Goal: Transaction & Acquisition: Book appointment/travel/reservation

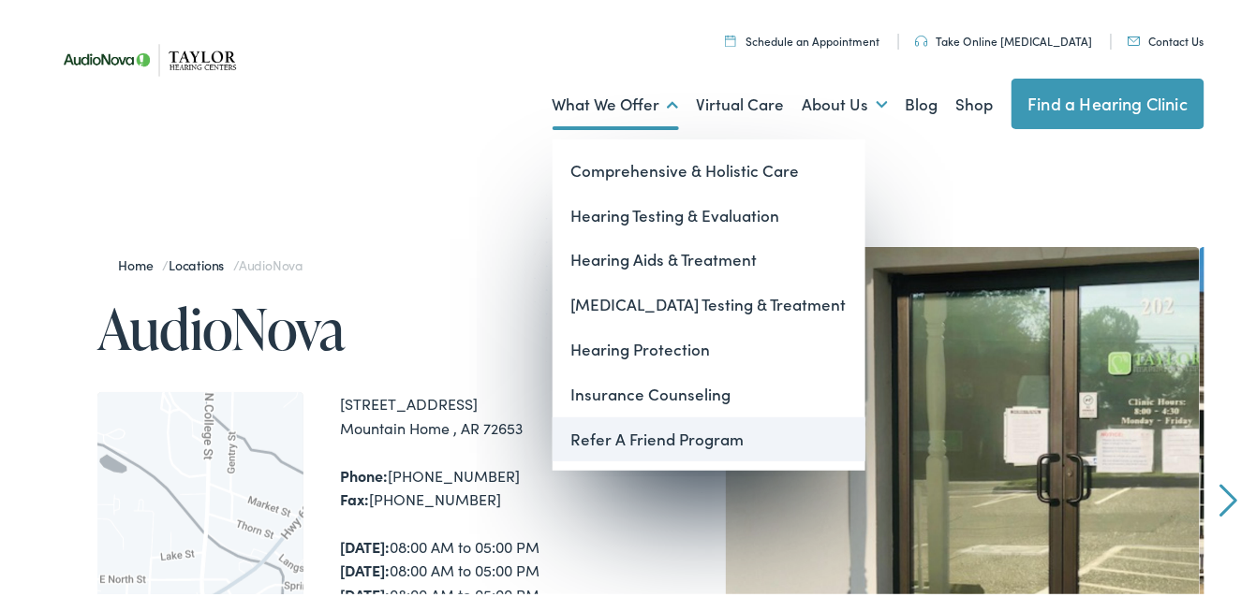
click at [604, 444] on link "Refer A Friend Program" at bounding box center [709, 436] width 313 height 45
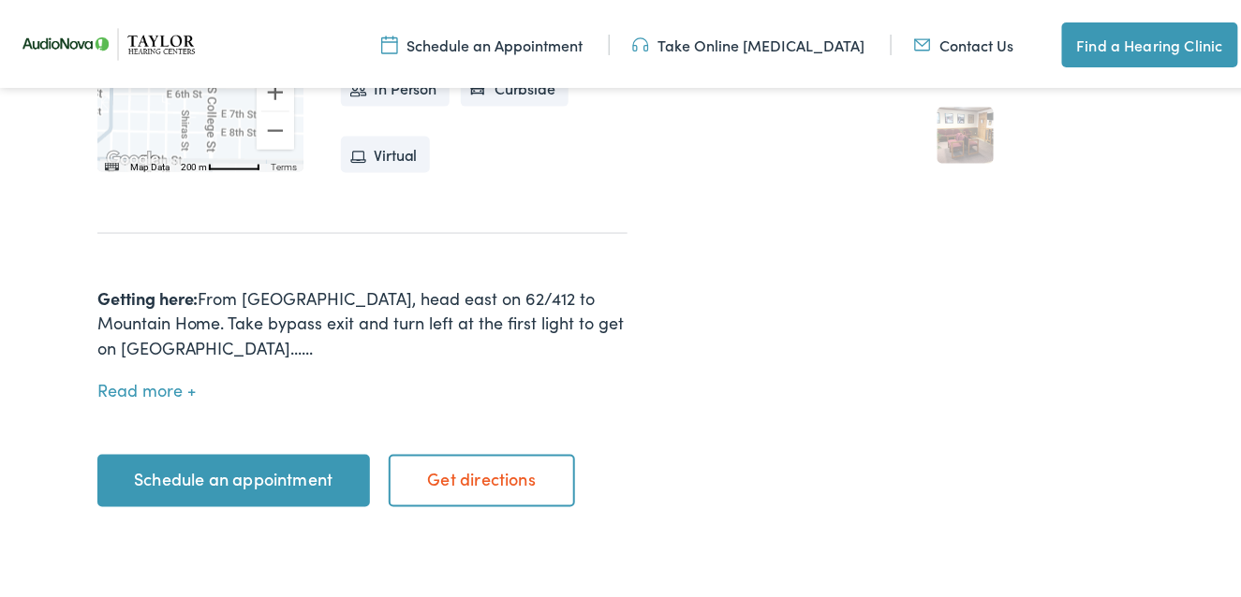
scroll to position [843, 0]
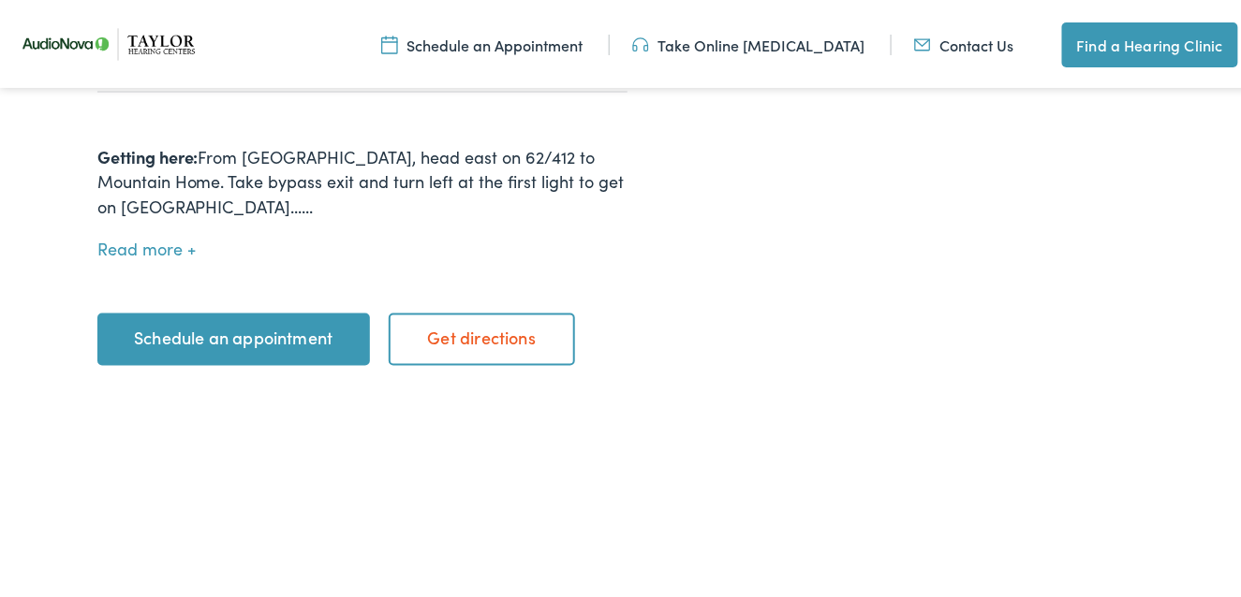
click at [182, 317] on link "Schedule an appointment" at bounding box center [233, 336] width 273 height 52
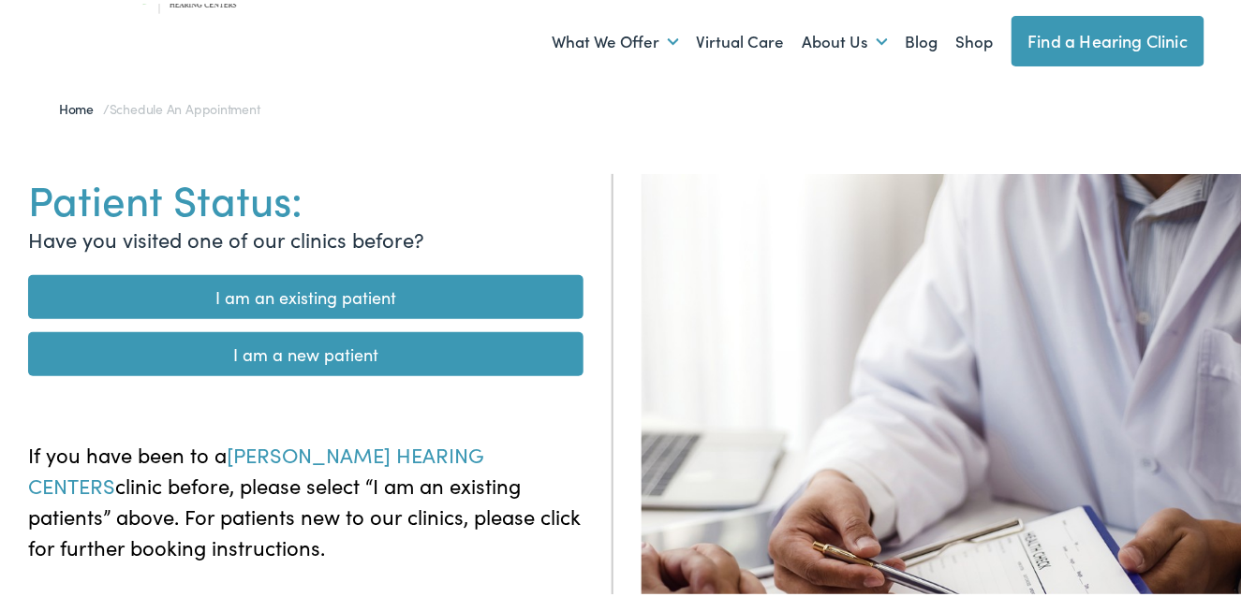
scroll to position [94, 0]
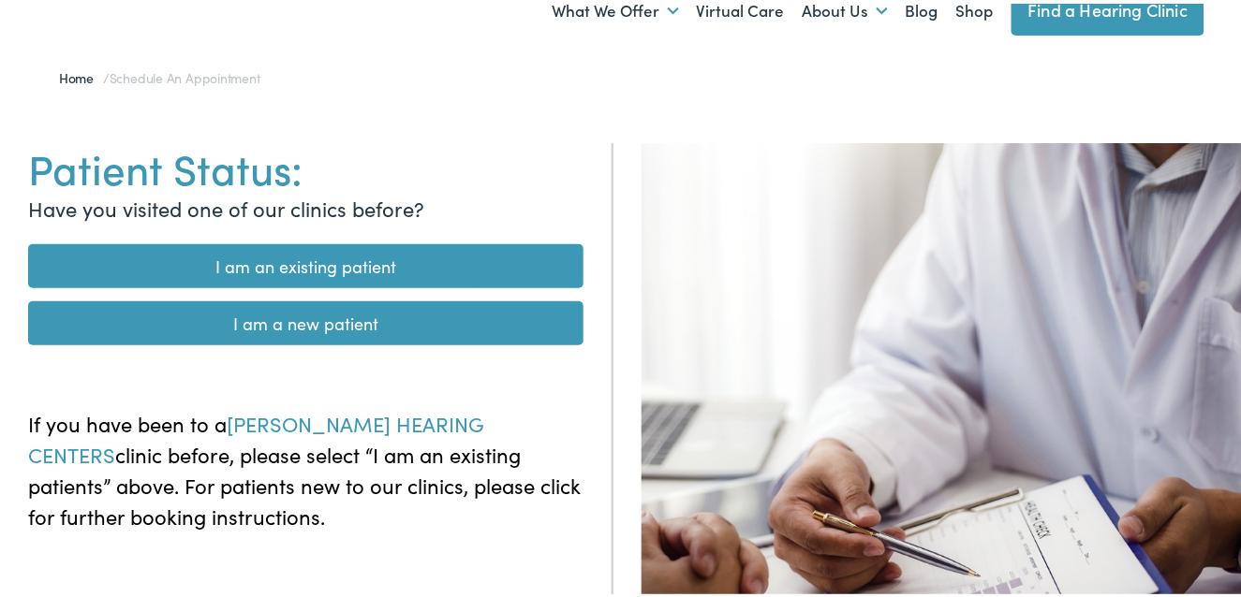
click at [168, 323] on link "I am a new patient" at bounding box center [305, 320] width 555 height 44
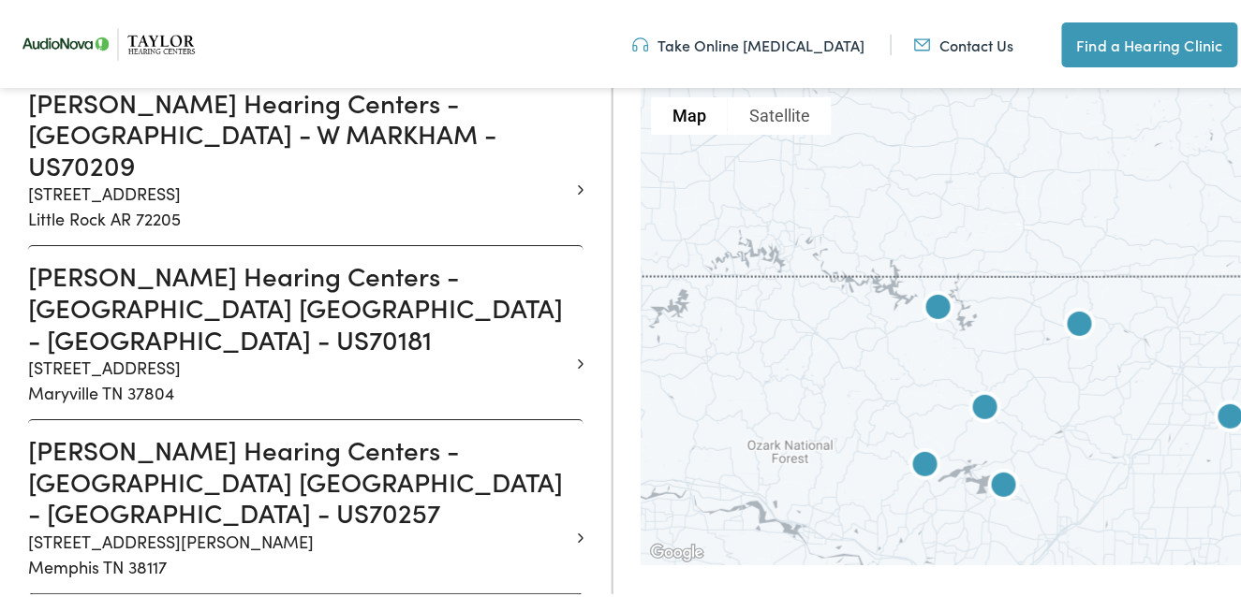
scroll to position [1873, 0]
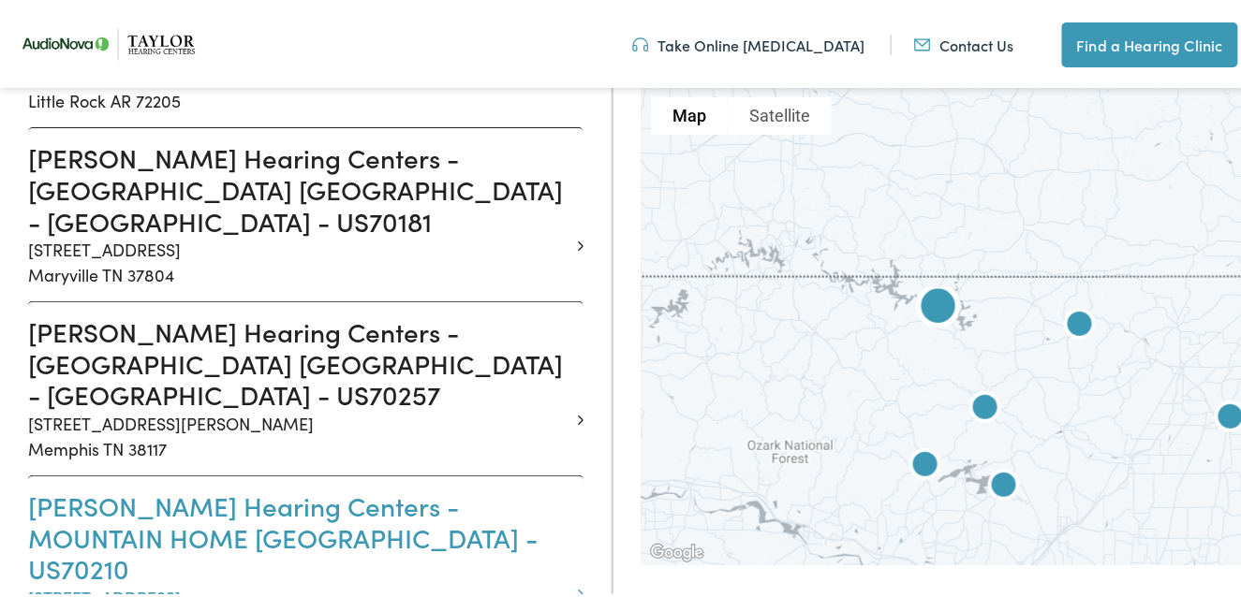
click at [97, 487] on h3 "Taylor Hearing Centers - MOUNTAIN HOME AR - N COLLEGE - US70210" at bounding box center [298, 534] width 541 height 95
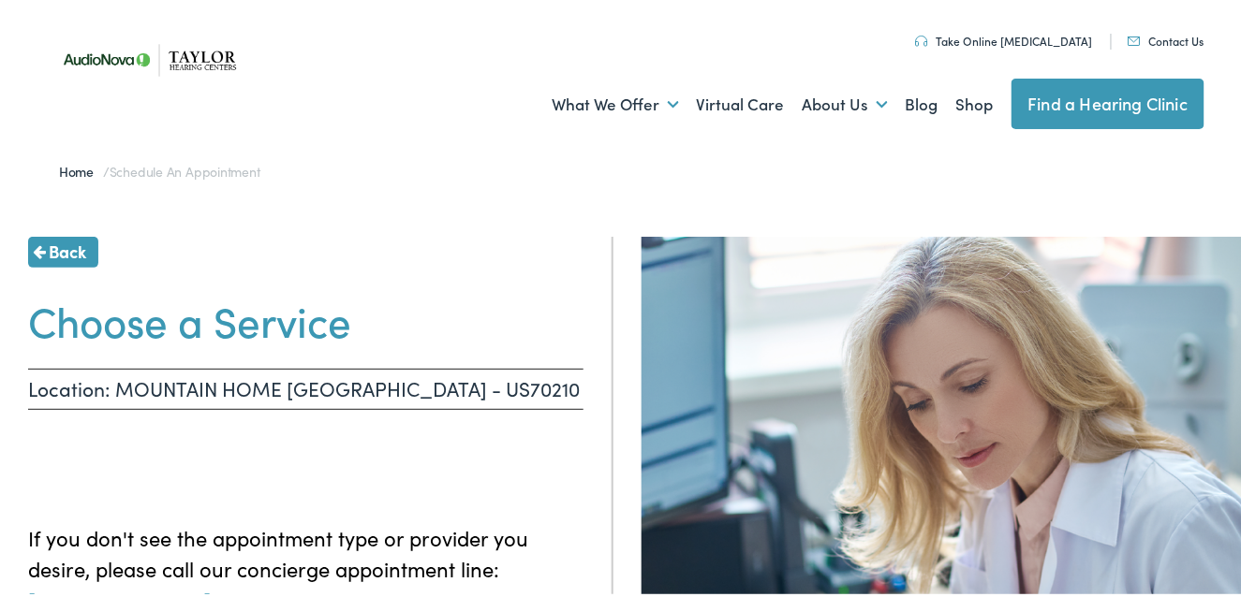
click at [62, 252] on span "Back" at bounding box center [67, 247] width 37 height 25
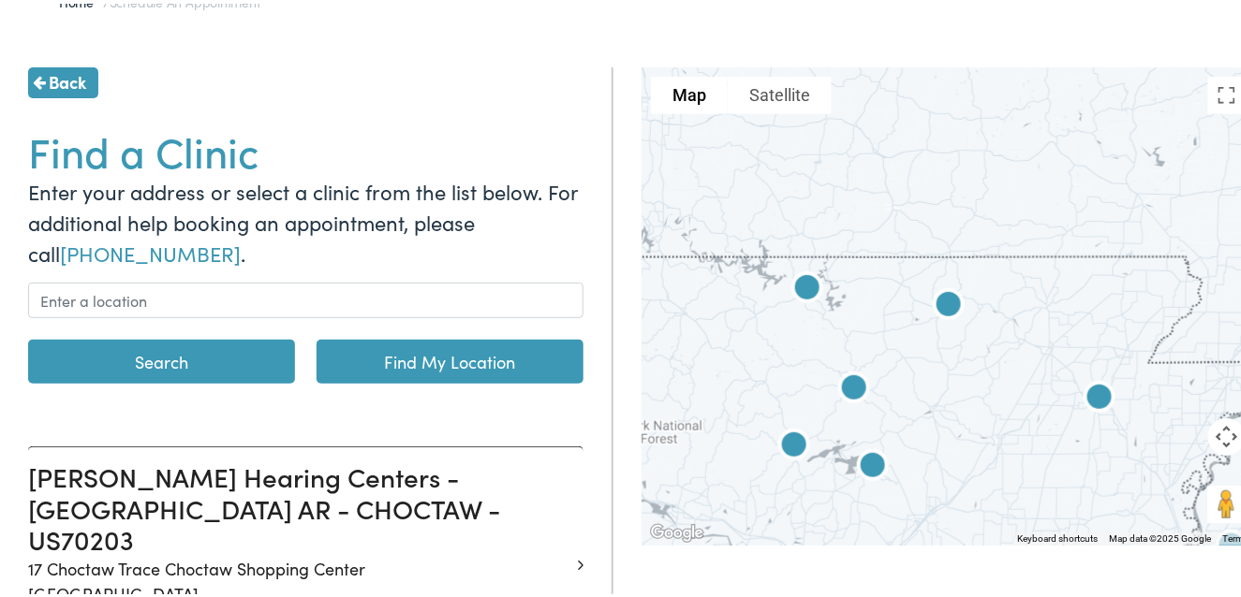
scroll to position [187, 0]
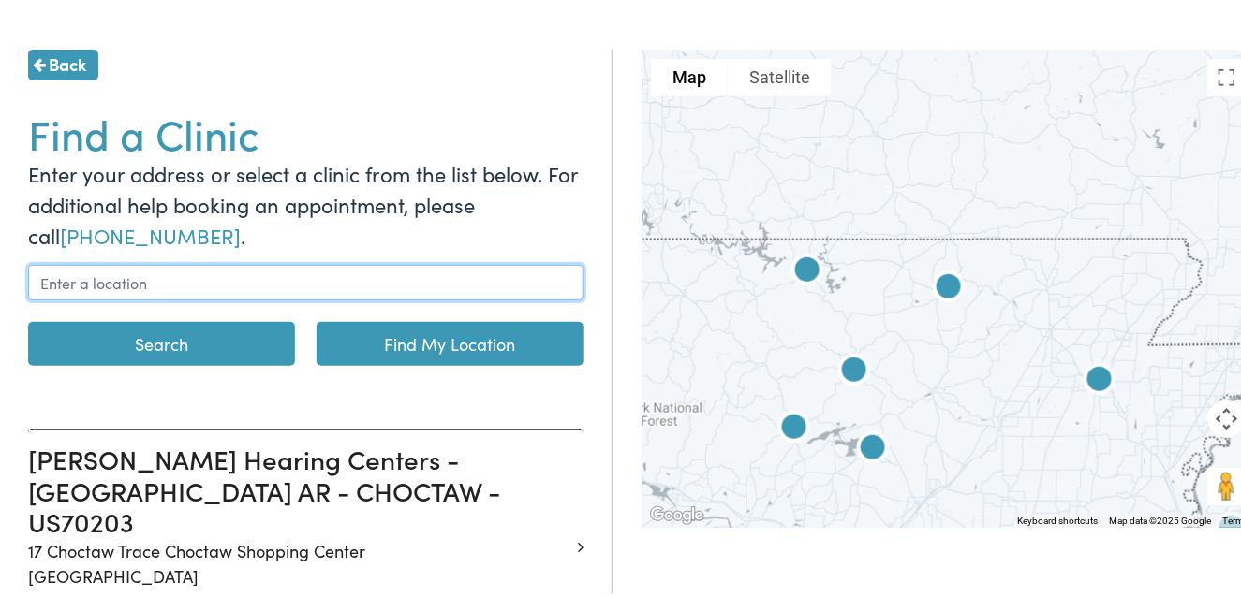
click at [92, 276] on input "text" at bounding box center [305, 279] width 555 height 36
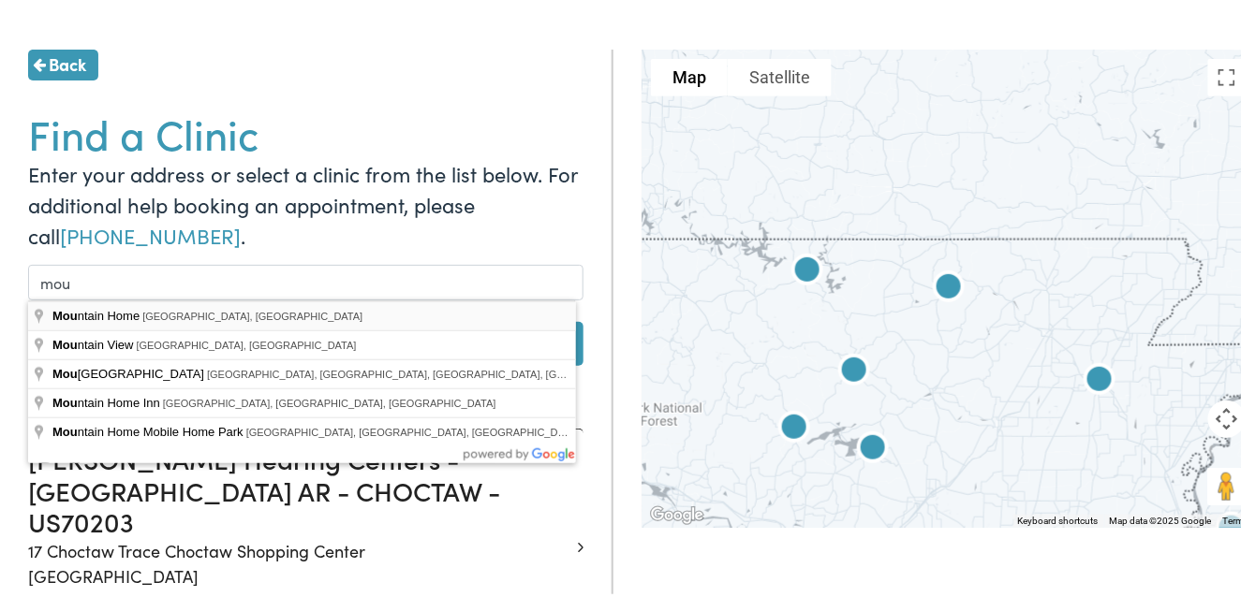
type input "Mountain Home, AR, USA"
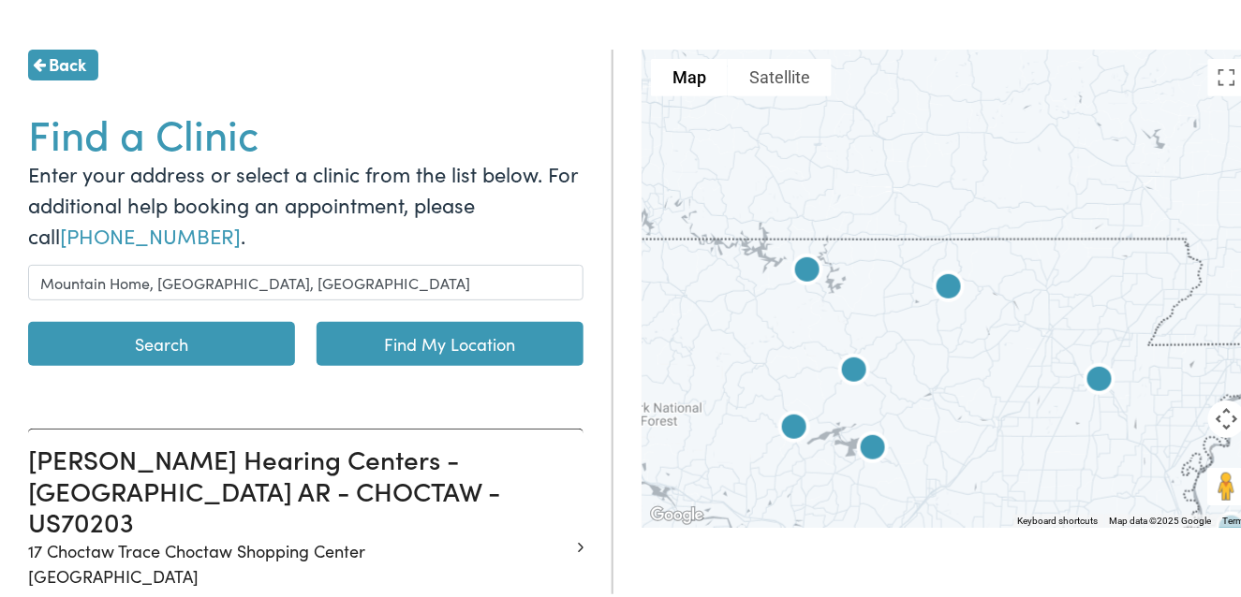
click at [111, 337] on button "Search" at bounding box center [161, 340] width 267 height 44
click at [111, 345] on button "Search" at bounding box center [161, 340] width 267 height 44
click at [141, 351] on button "Search" at bounding box center [161, 340] width 267 height 44
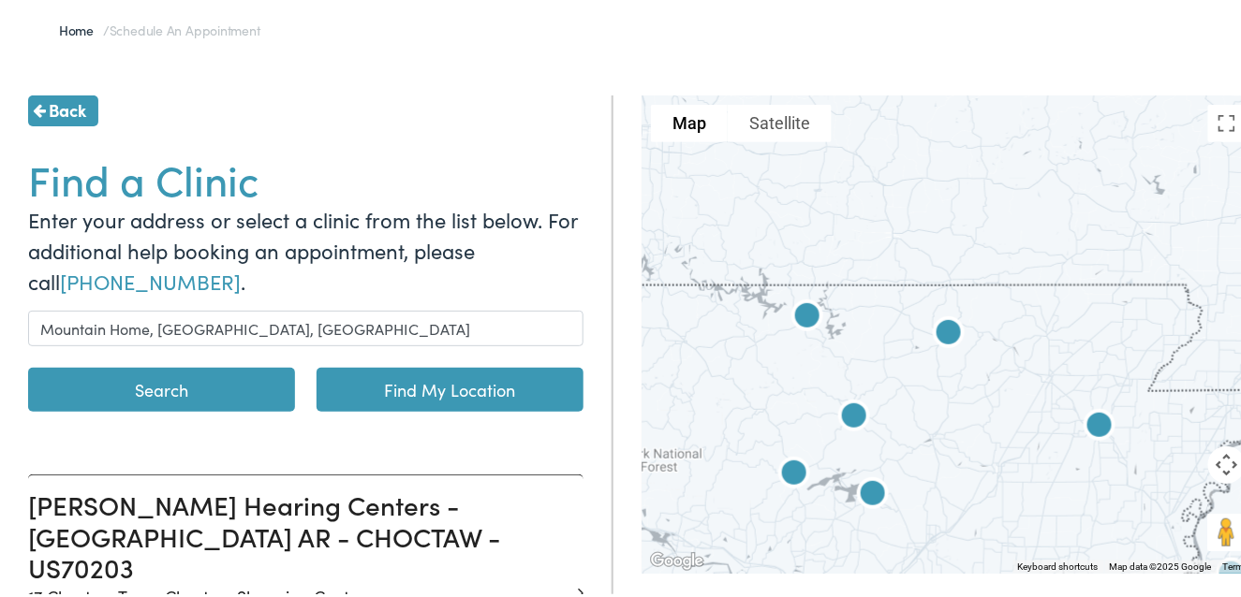
scroll to position [281, 0]
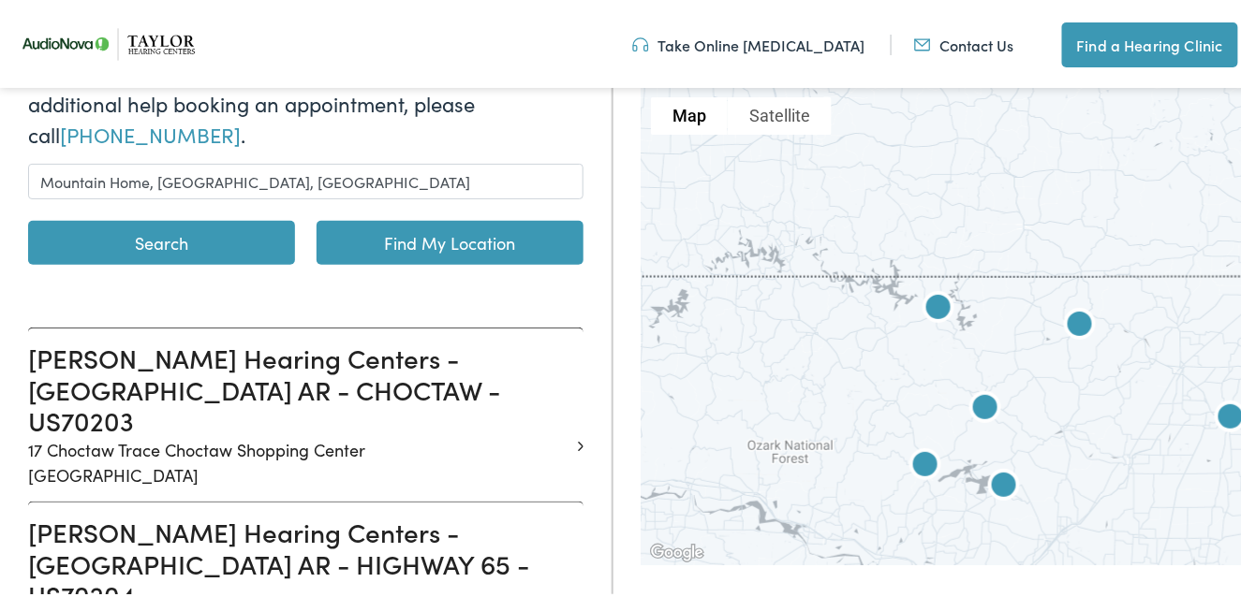
click at [141, 243] on button "Search" at bounding box center [161, 239] width 267 height 44
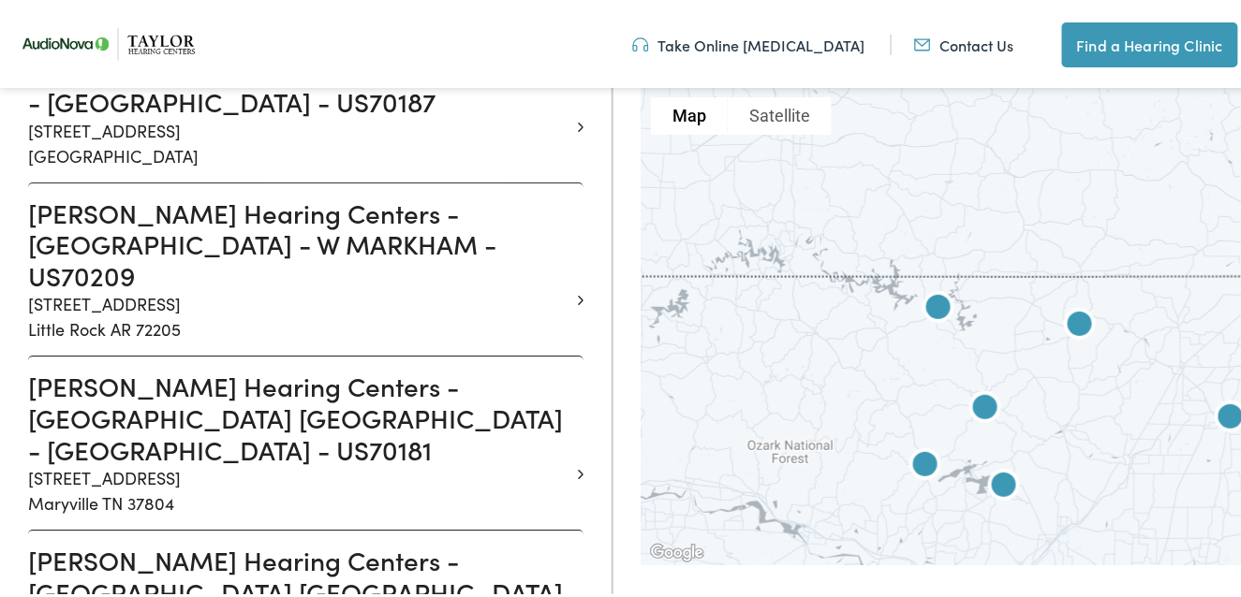
scroll to position [1779, 0]
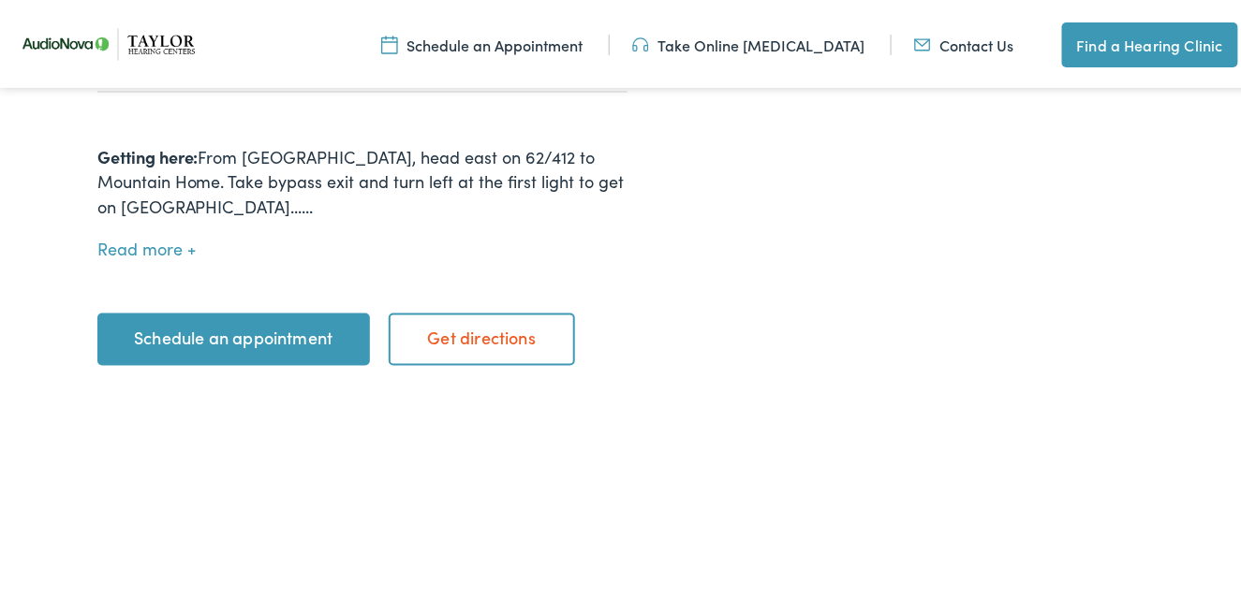
scroll to position [843, 0]
click at [136, 237] on button "Read more" at bounding box center [146, 247] width 98 height 20
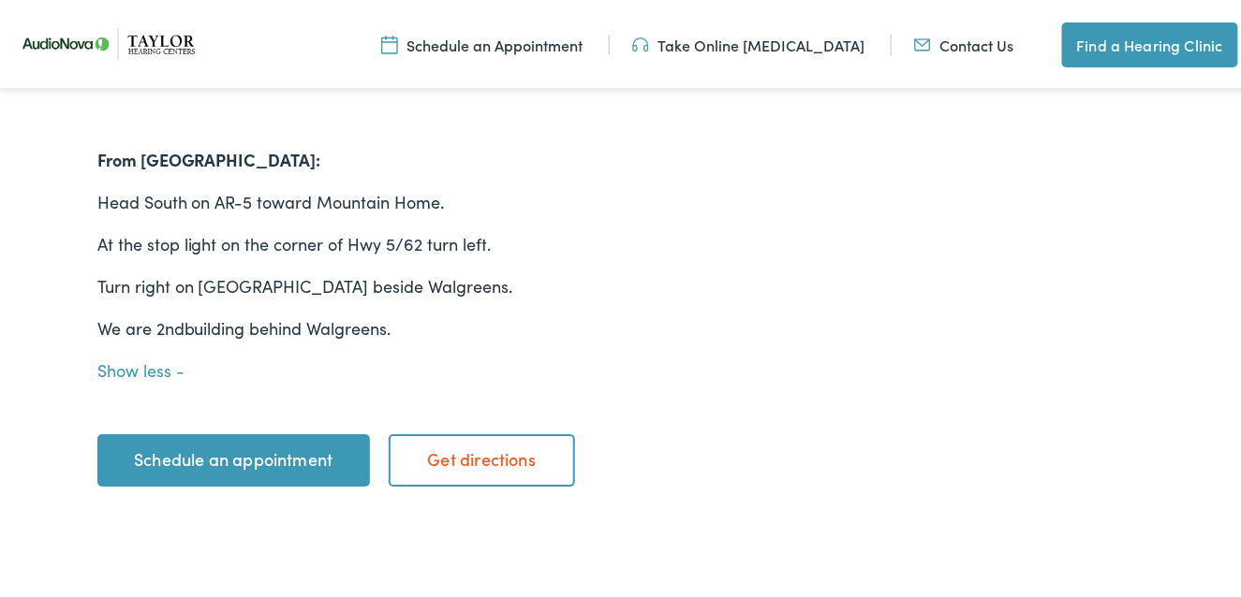
scroll to position [1873, 0]
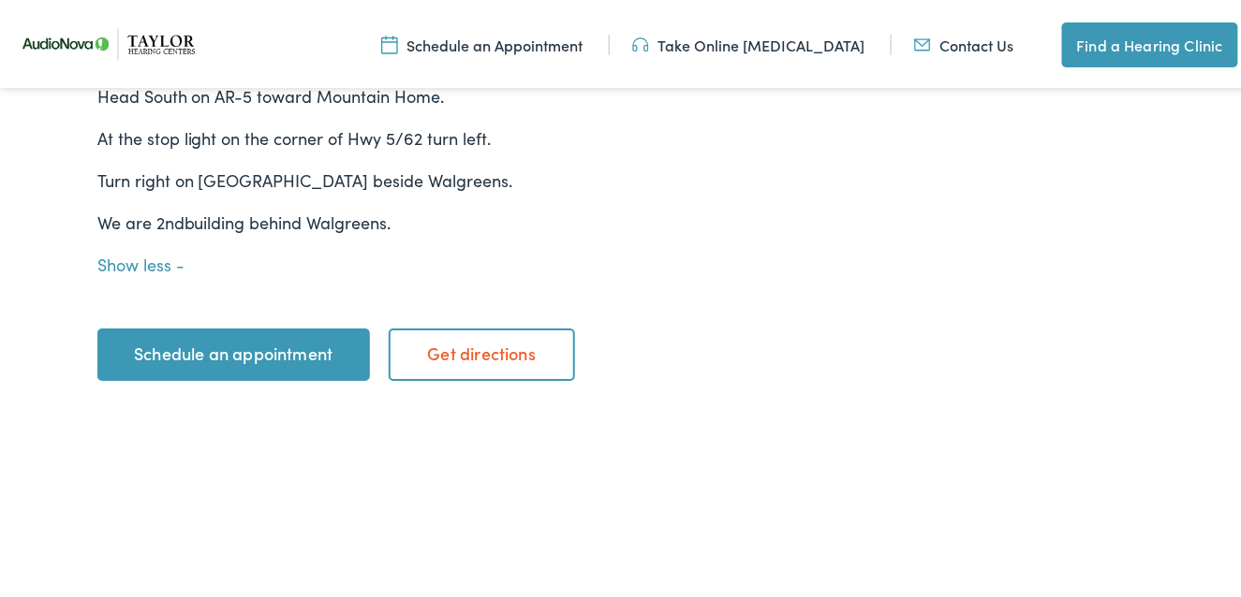
click at [205, 325] on link "Schedule an appointment" at bounding box center [233, 351] width 273 height 52
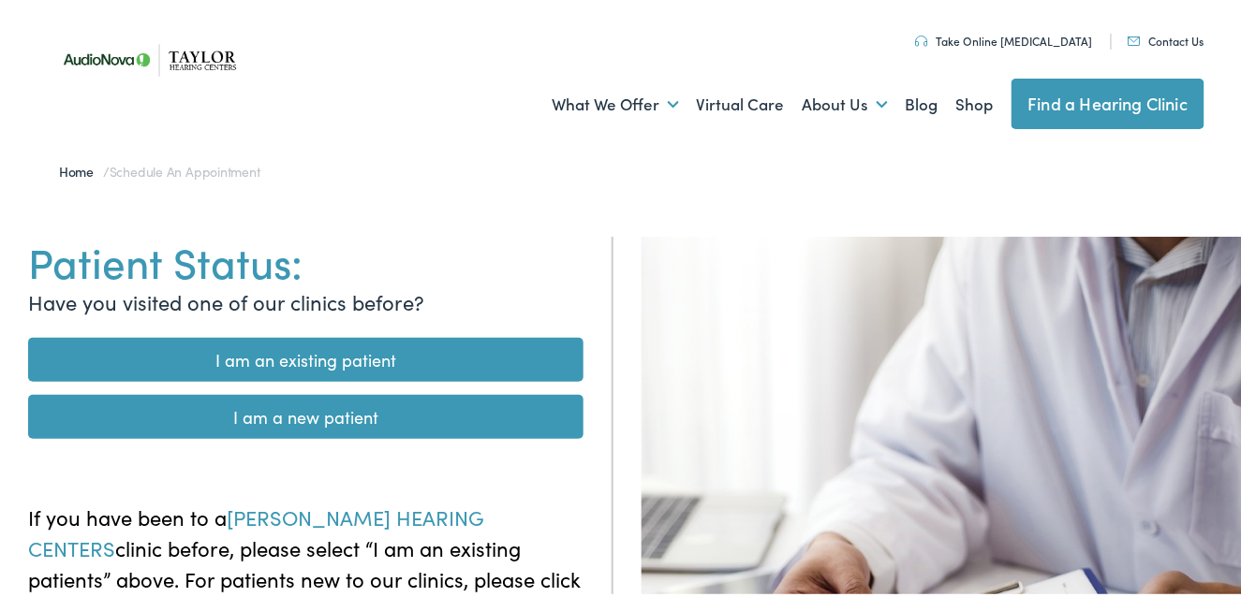
scroll to position [187, 0]
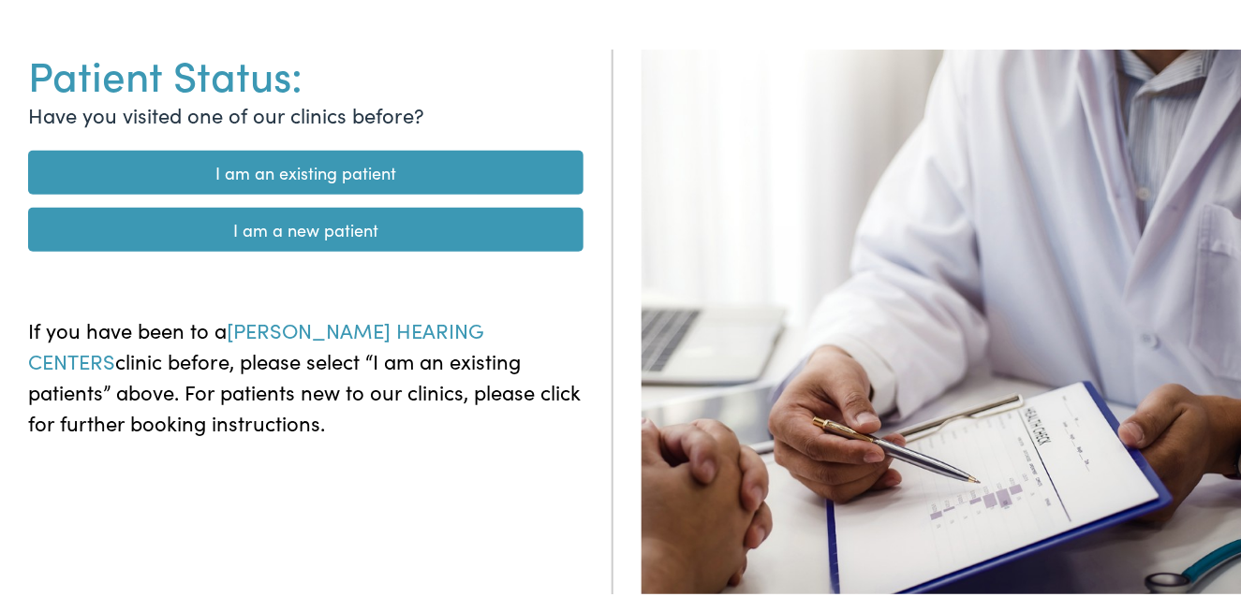
click at [233, 232] on link "I am a new patient" at bounding box center [305, 226] width 555 height 44
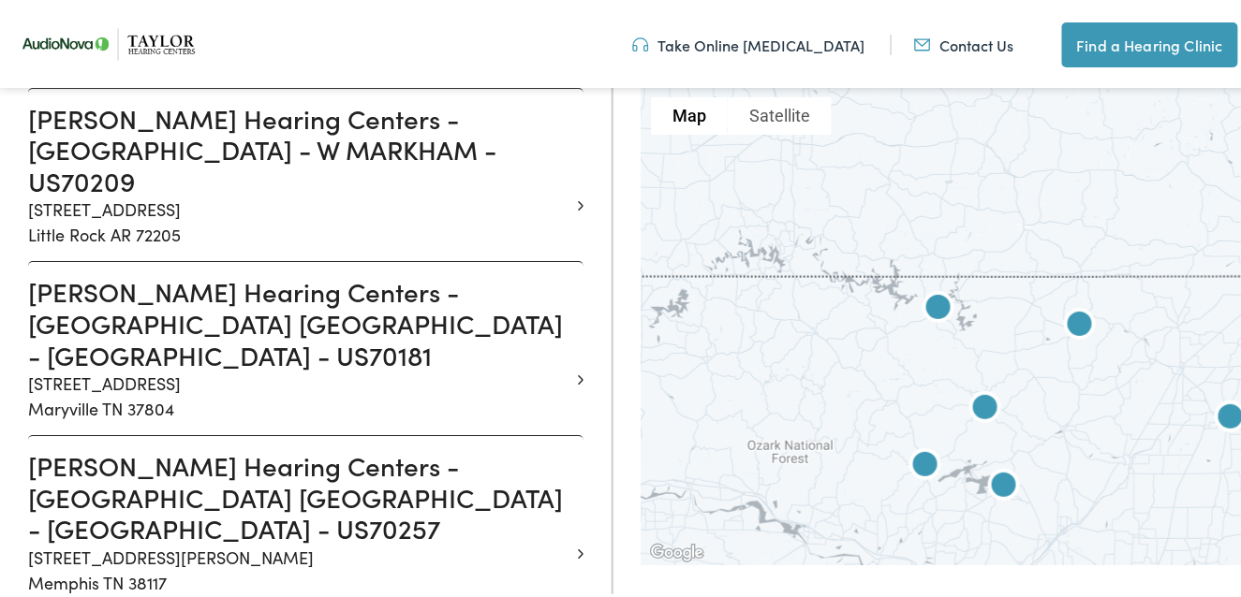
scroll to position [1873, 0]
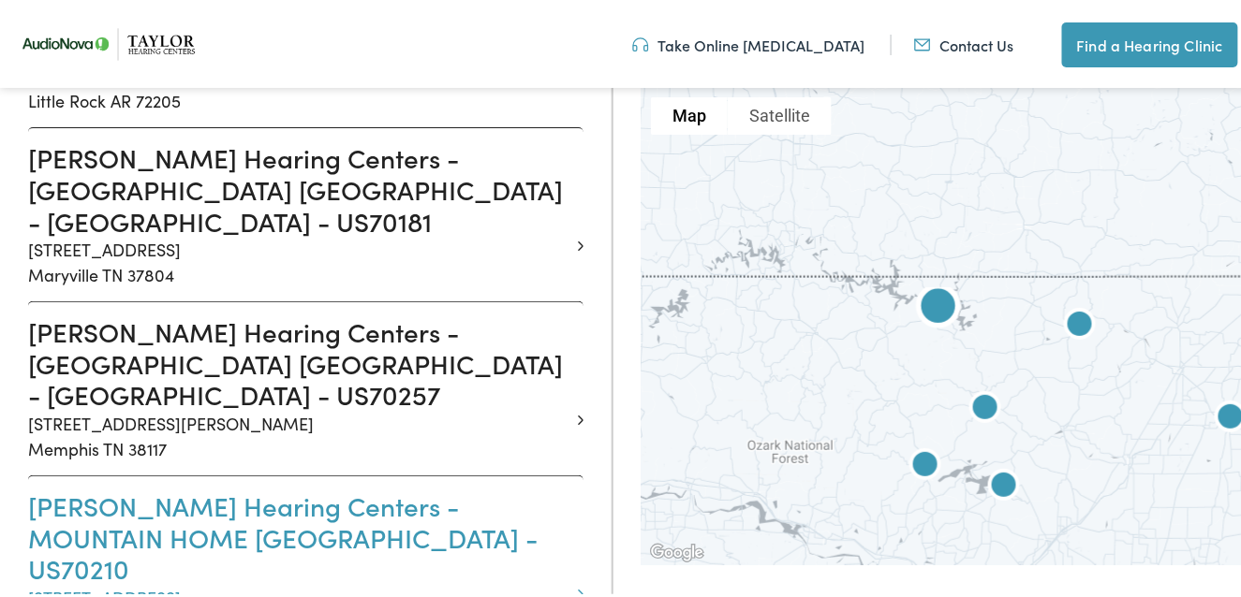
click at [578, 582] on icon at bounding box center [581, 590] width 6 height 17
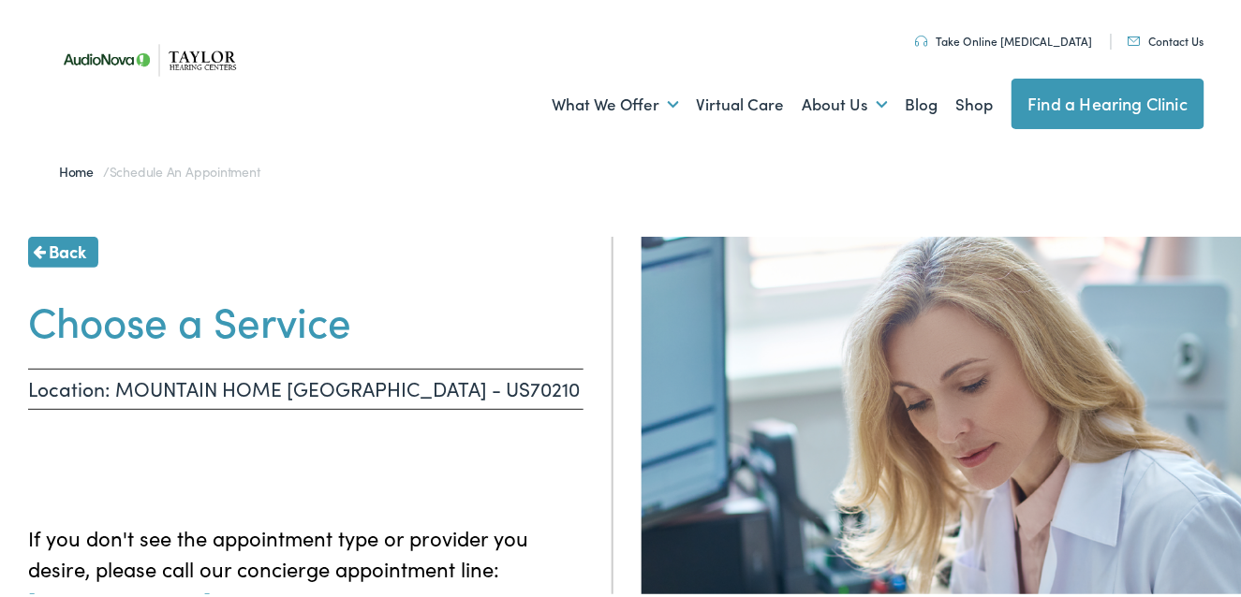
click at [101, 53] on img at bounding box center [154, 56] width 206 height 73
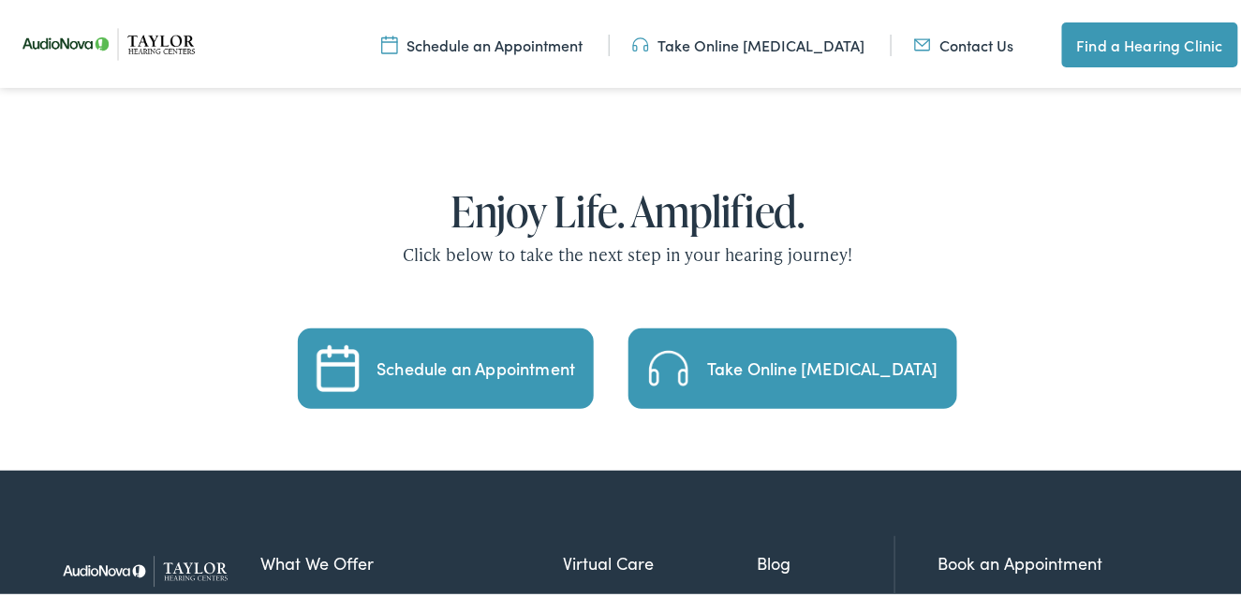
scroll to position [3652, 0]
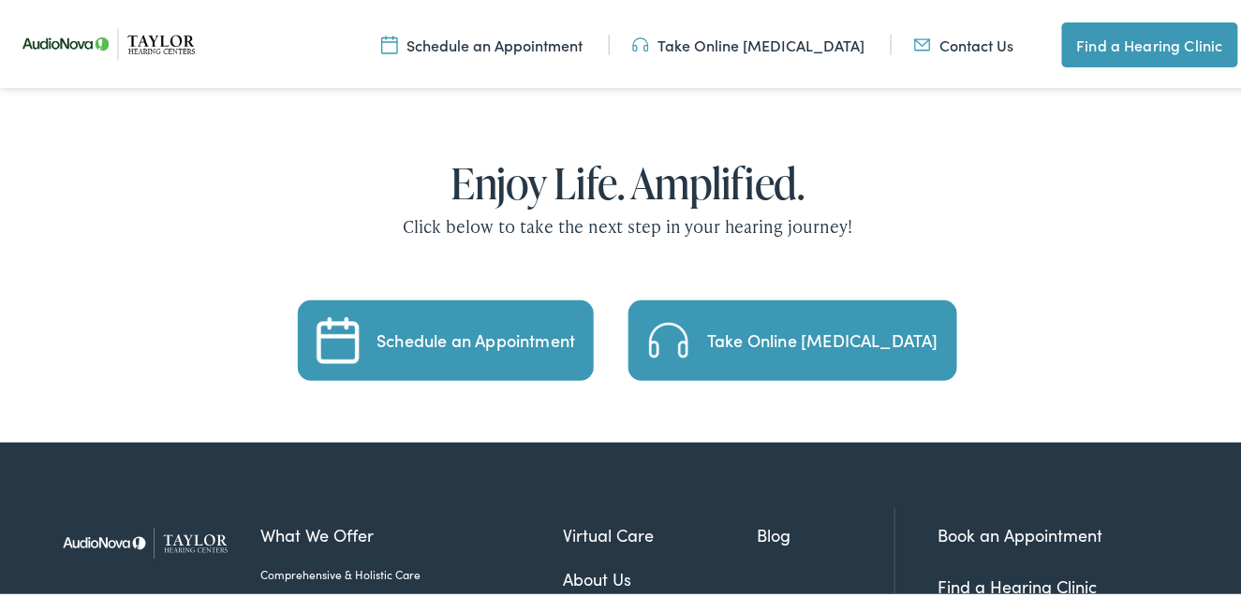
click at [465, 329] on div "Schedule an Appointment" at bounding box center [475, 337] width 199 height 17
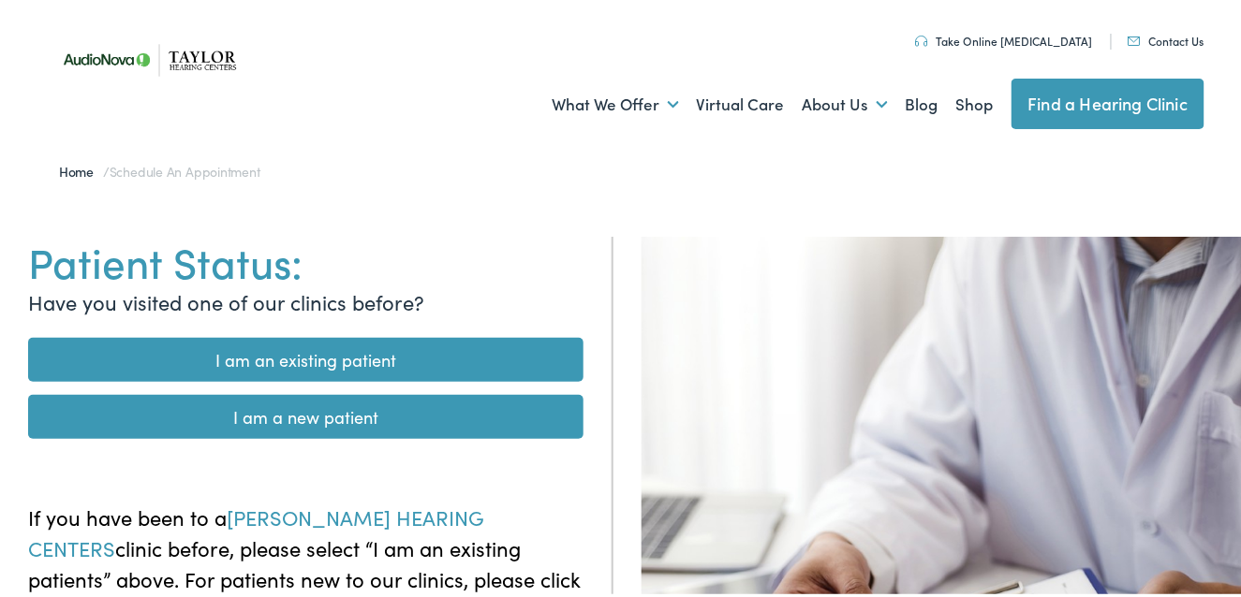
click at [312, 412] on link "I am a new patient" at bounding box center [305, 413] width 555 height 44
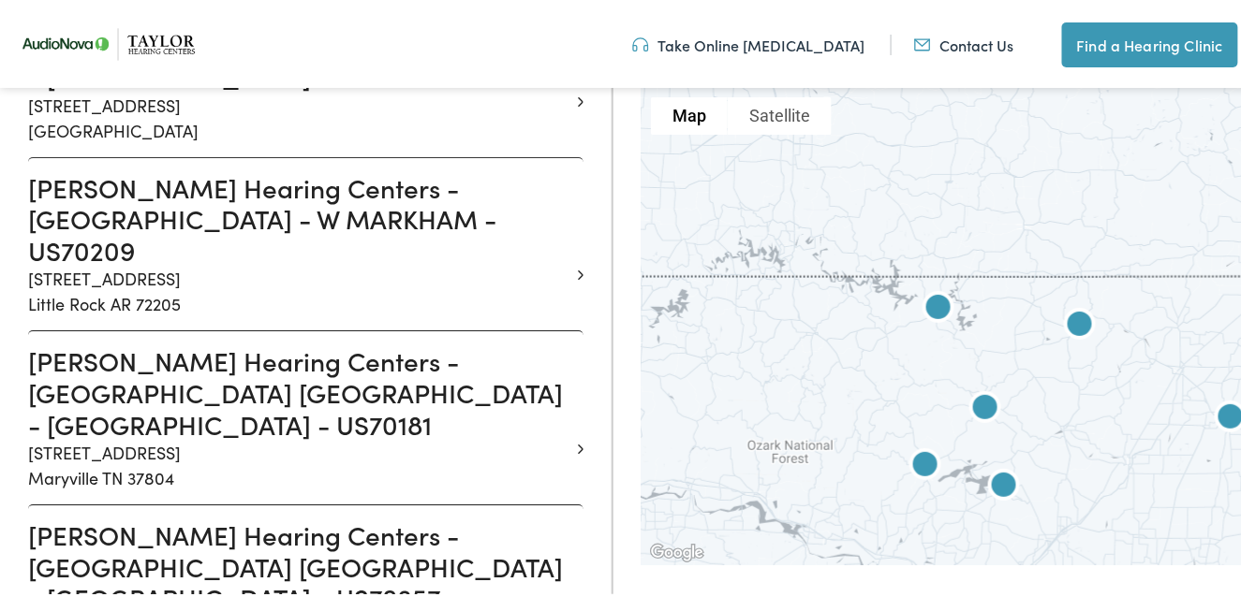
scroll to position [1873, 0]
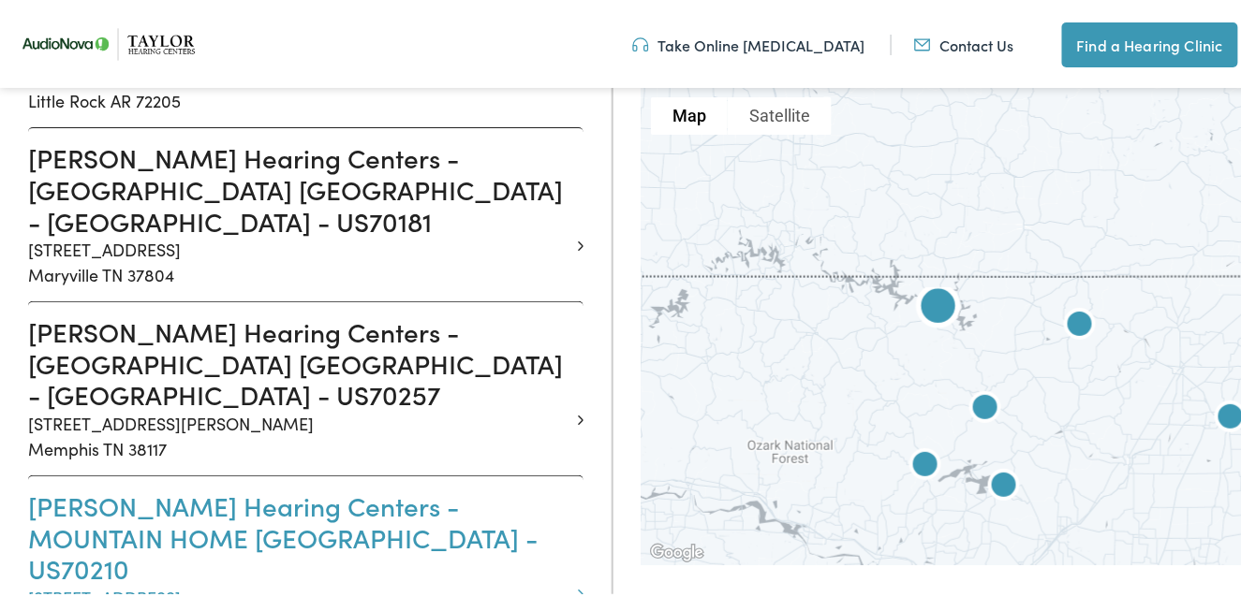
click at [578, 582] on icon at bounding box center [581, 590] width 6 height 17
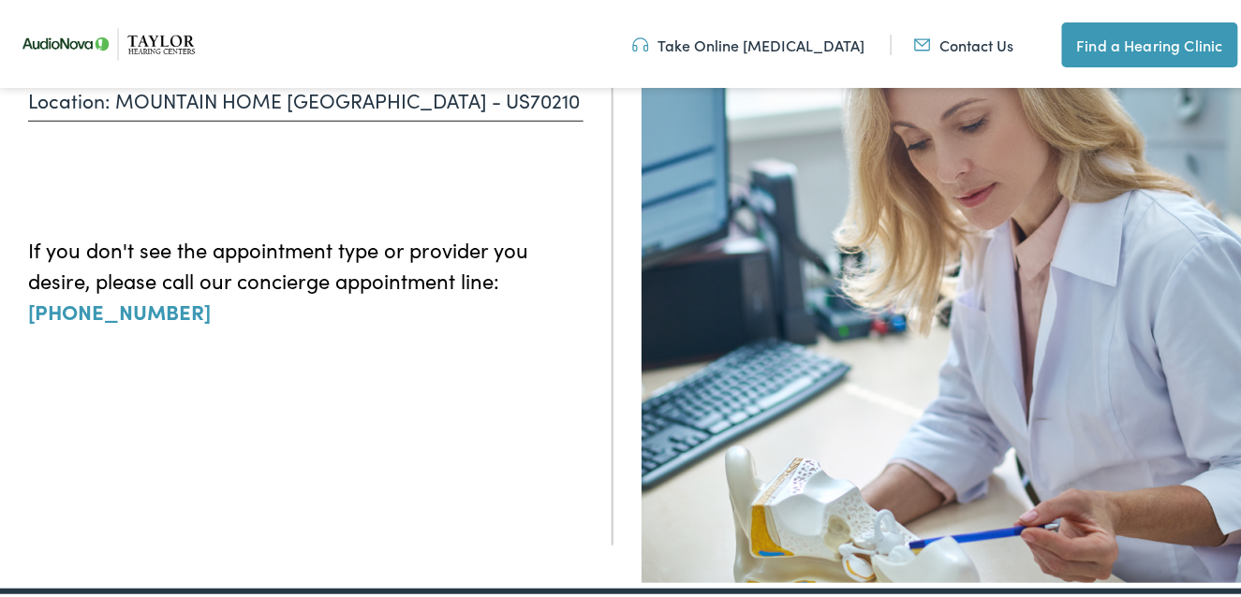
scroll to position [562, 0]
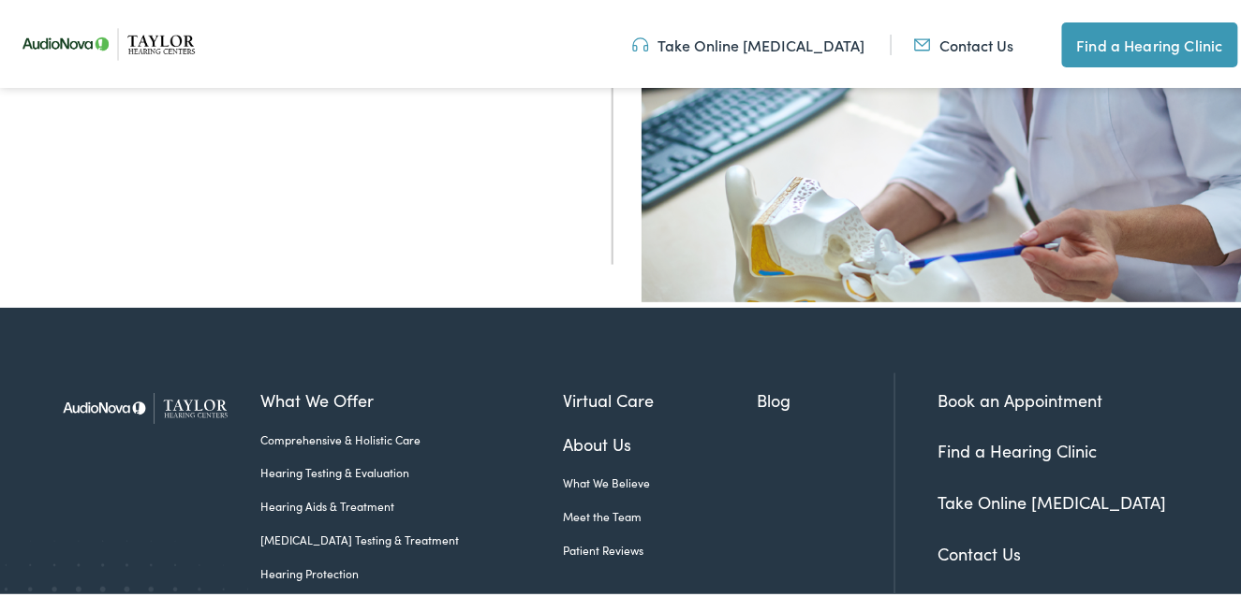
click at [948, 387] on link "Book an Appointment" at bounding box center [1019, 396] width 165 height 23
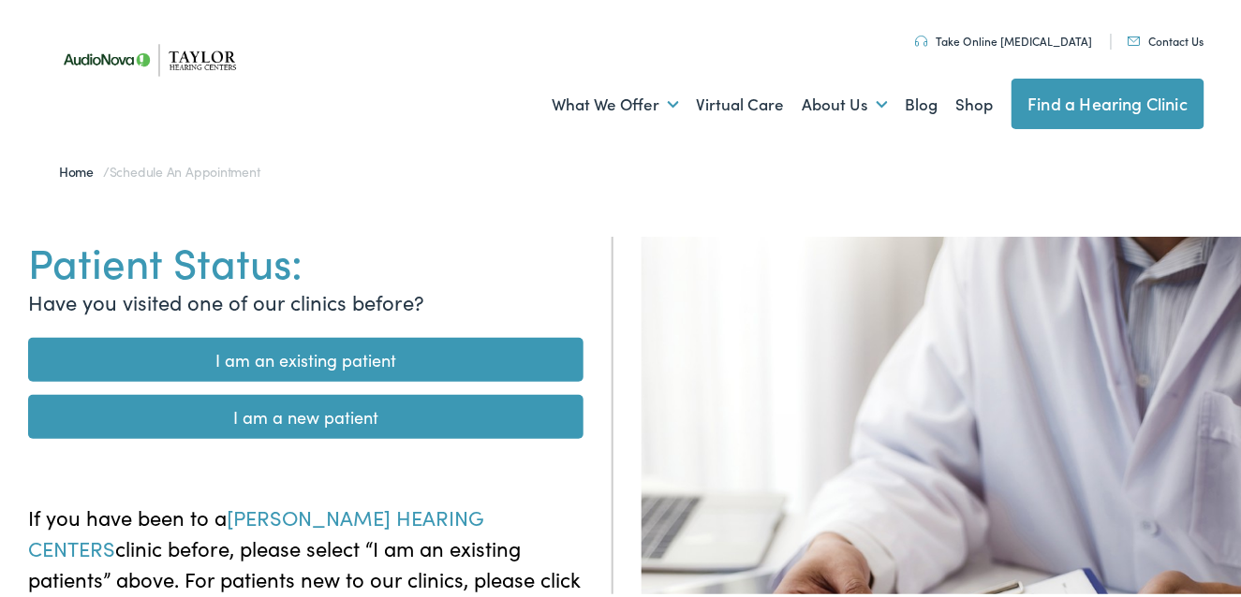
click at [348, 420] on link "I am a new patient" at bounding box center [305, 413] width 555 height 44
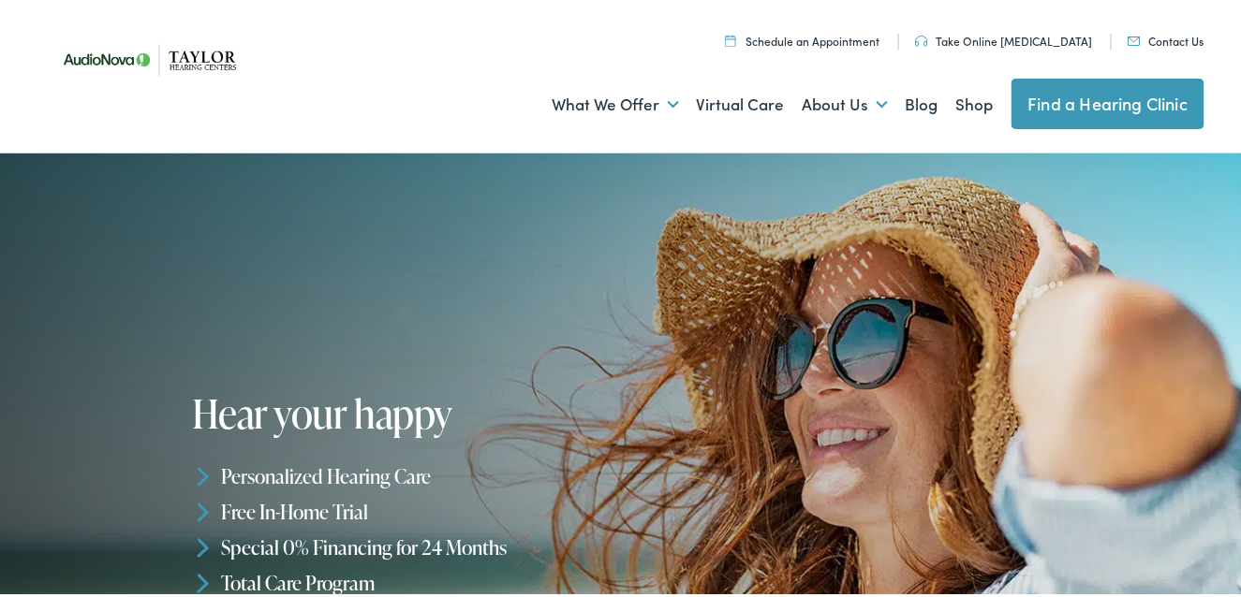
click at [790, 38] on link "Schedule an Appointment" at bounding box center [802, 37] width 155 height 16
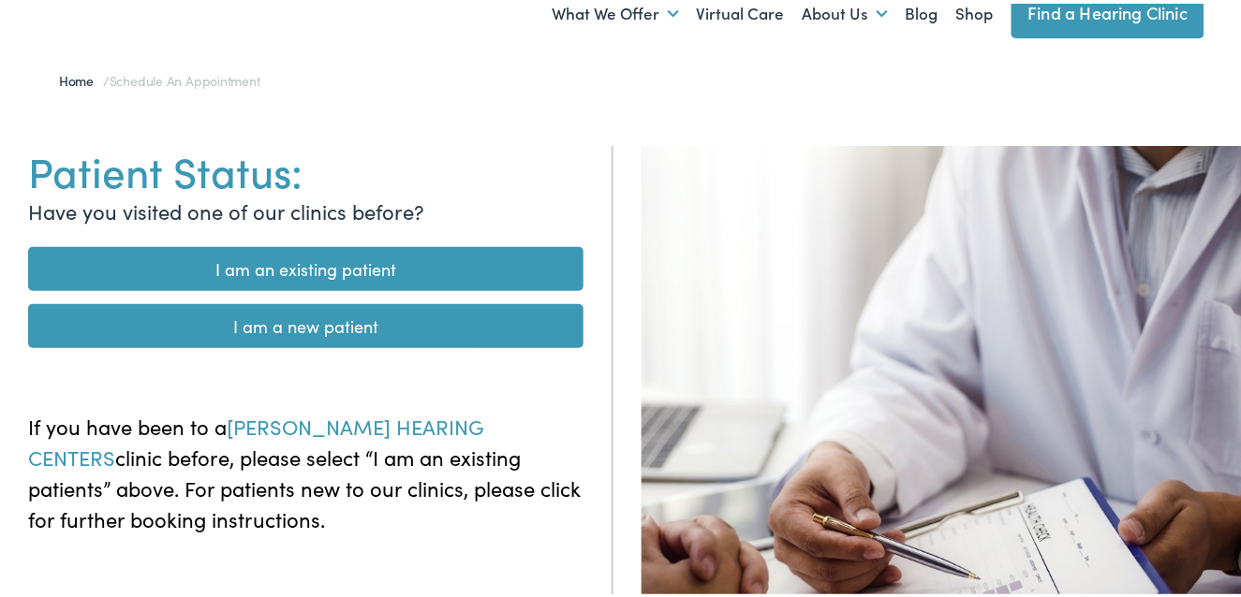
scroll to position [94, 0]
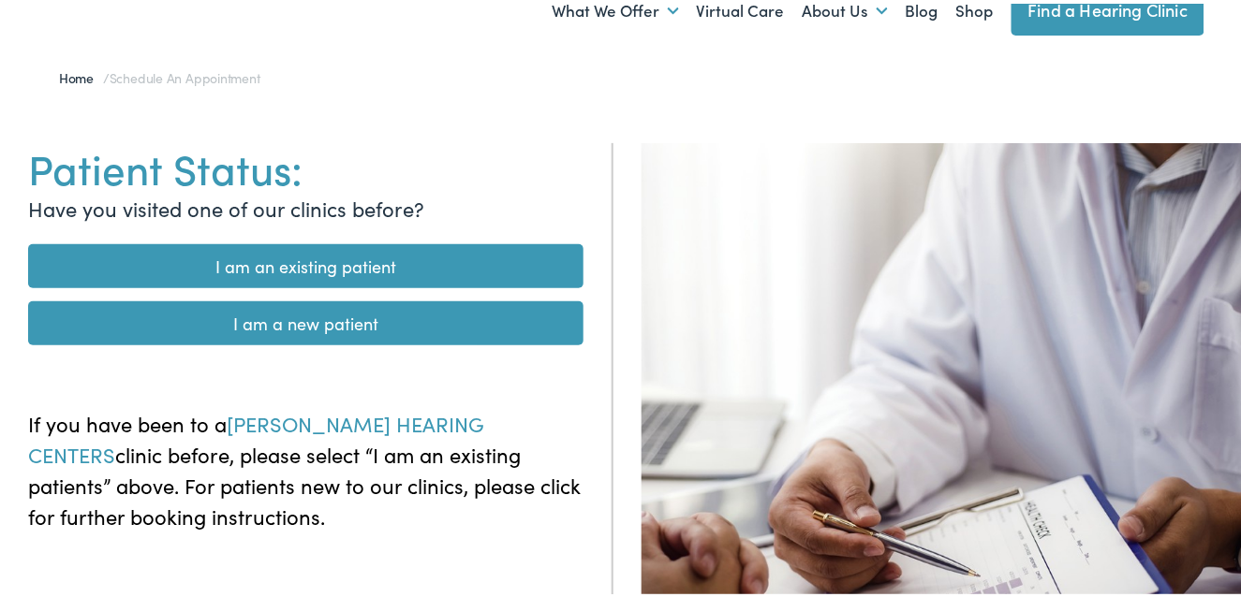
click at [324, 319] on link "I am a new patient" at bounding box center [305, 320] width 555 height 44
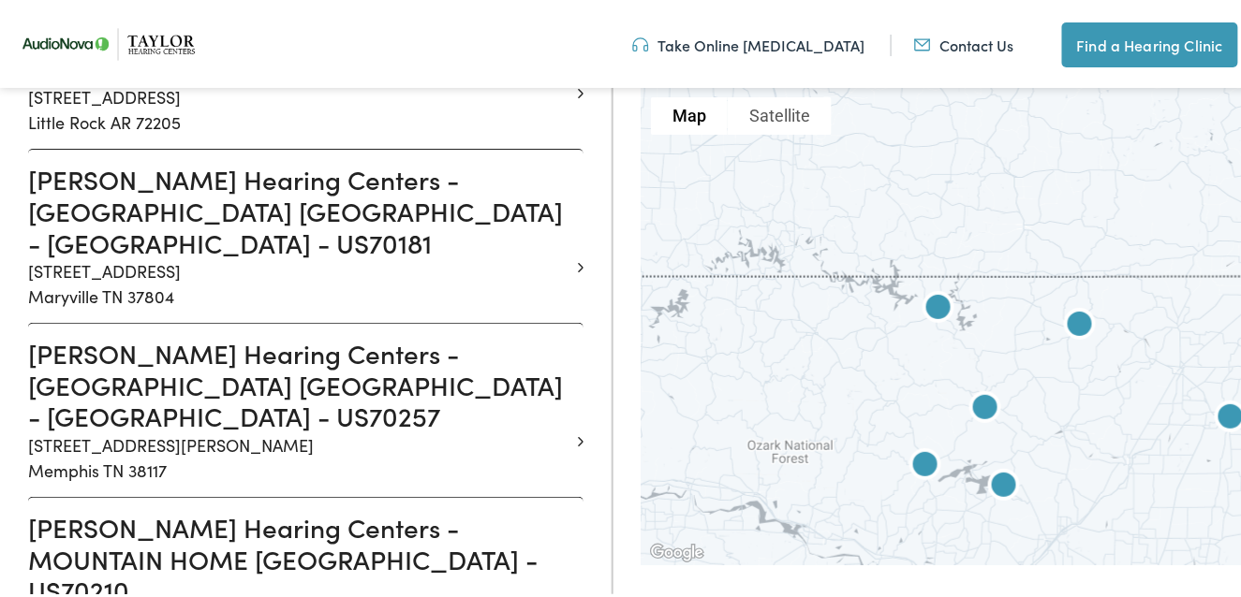
scroll to position [1779, 0]
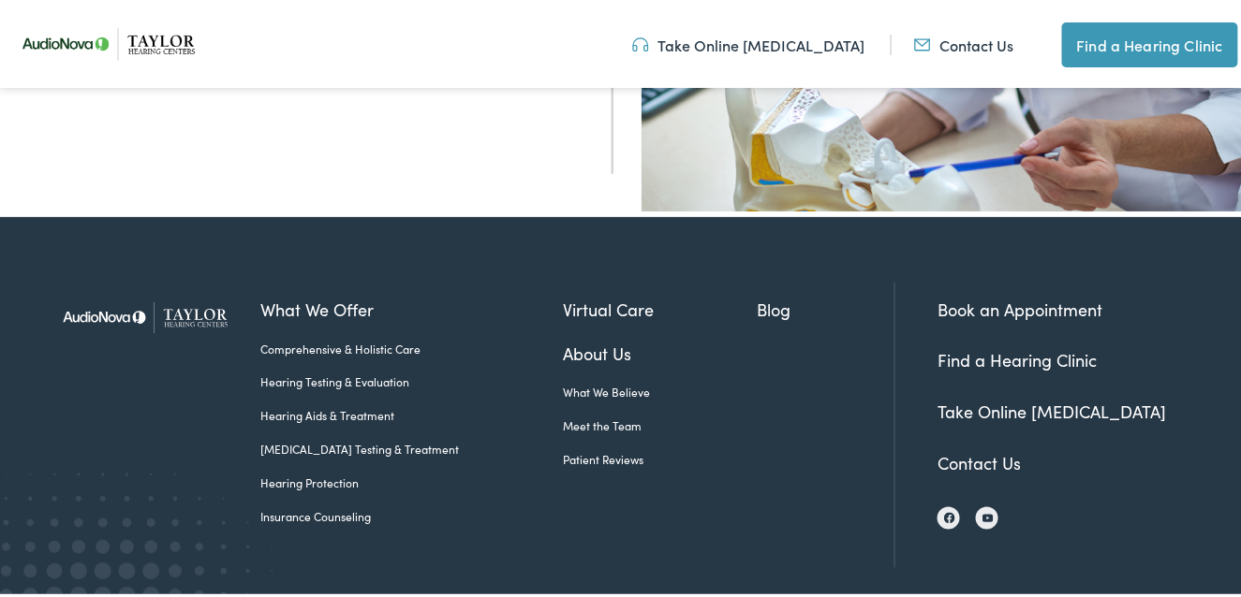
scroll to position [720, 0]
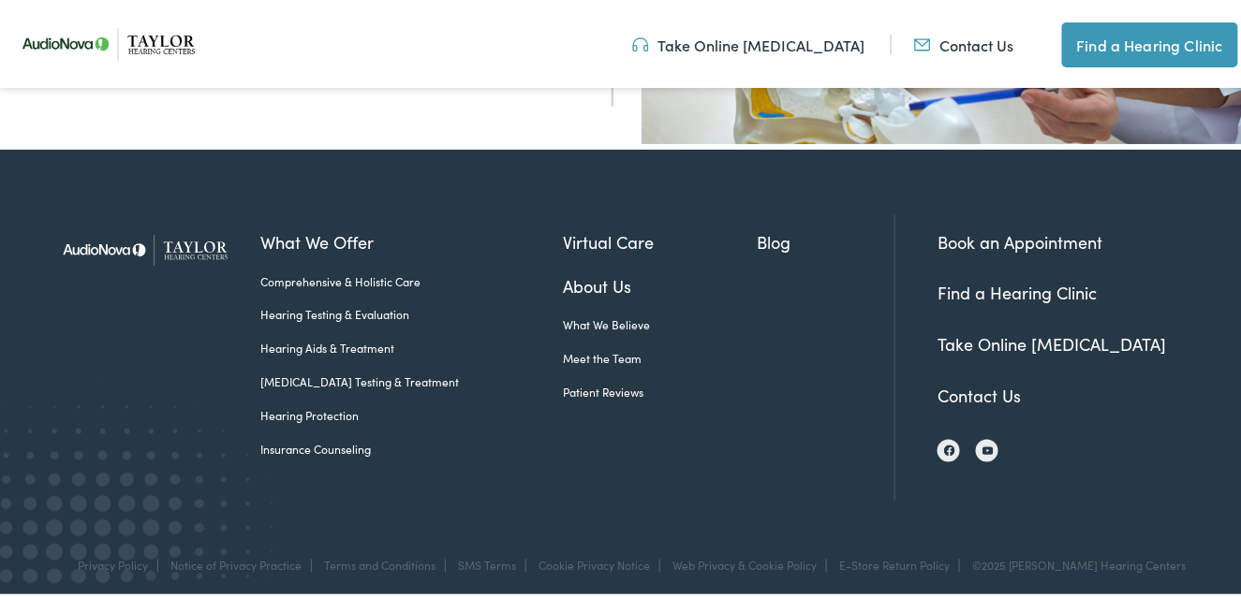
click at [1021, 232] on link "Book an Appointment" at bounding box center [1019, 238] width 165 height 23
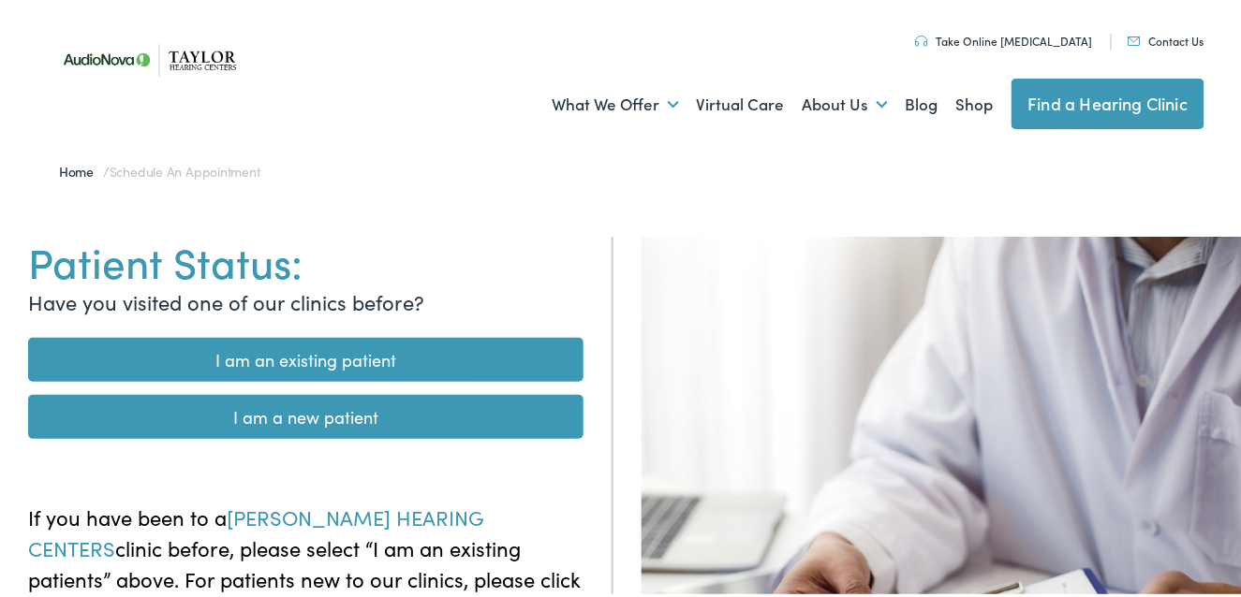
click at [302, 418] on link "I am a new patient" at bounding box center [305, 413] width 555 height 44
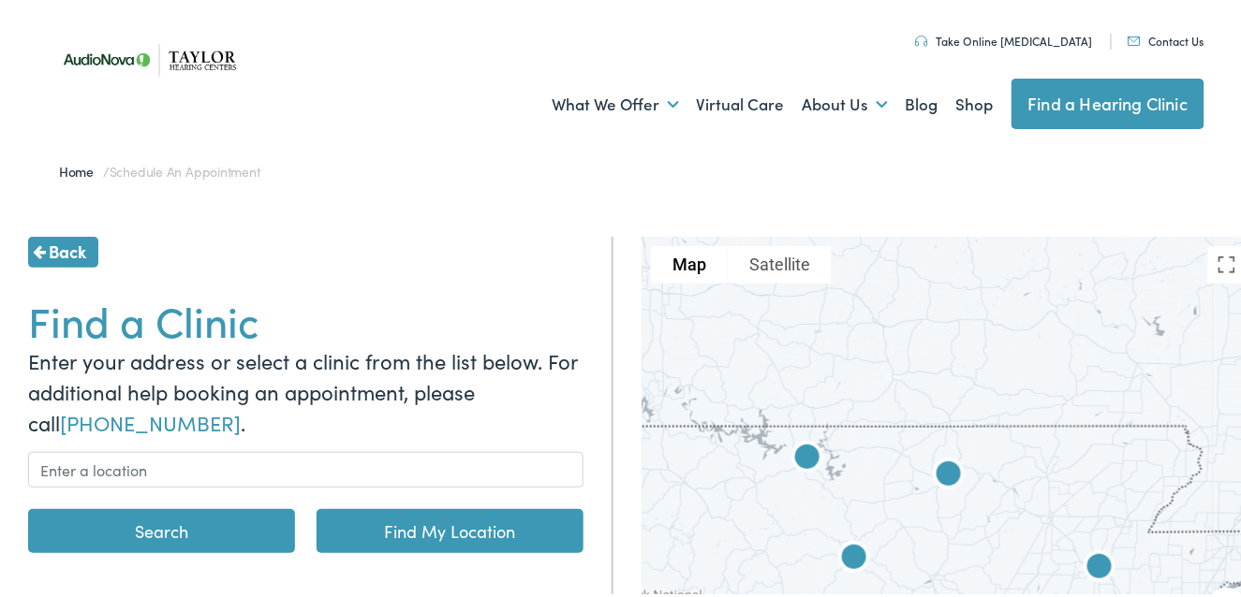
click at [187, 521] on button "Search" at bounding box center [161, 528] width 267 height 44
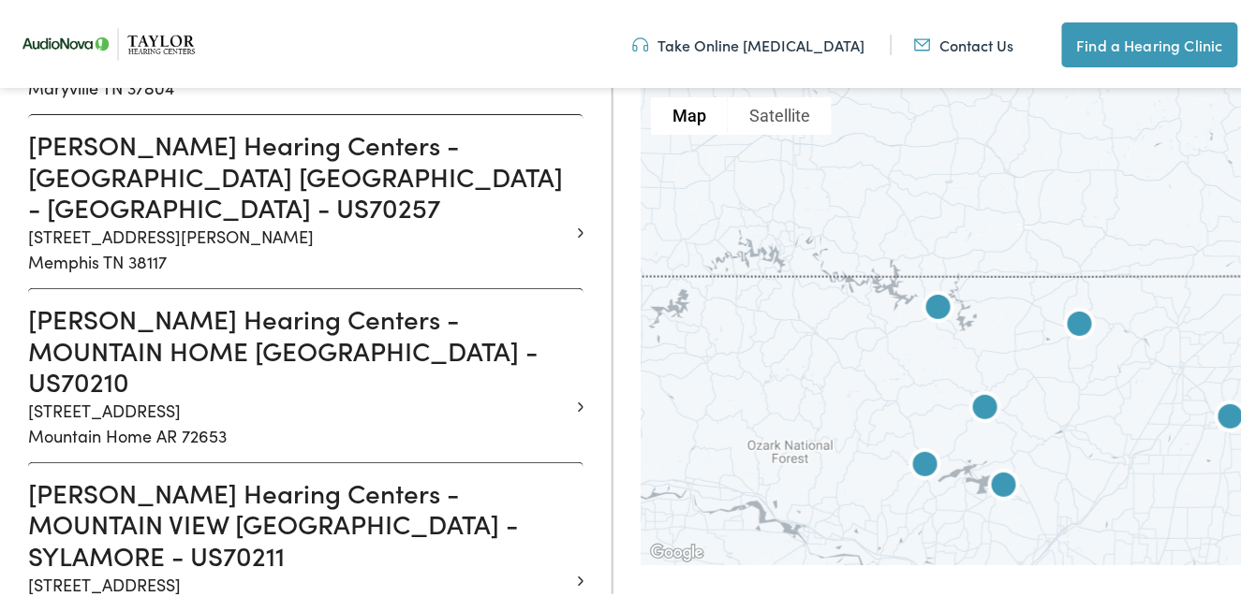
scroll to position [1686, 0]
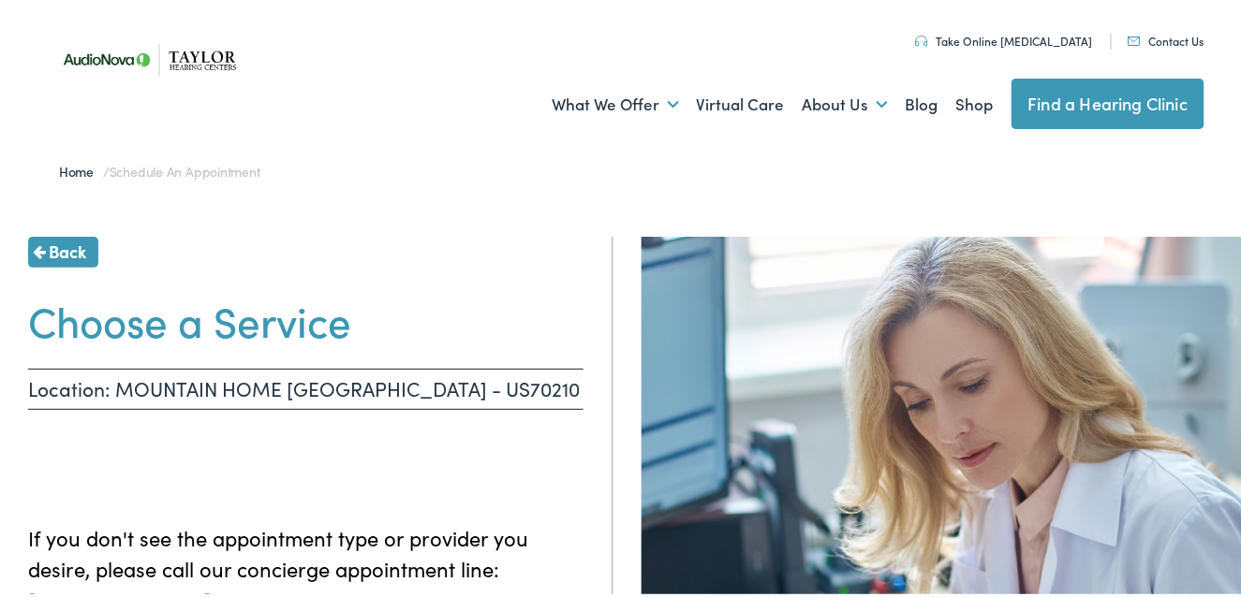
click at [93, 252] on link "Back" at bounding box center [63, 248] width 70 height 31
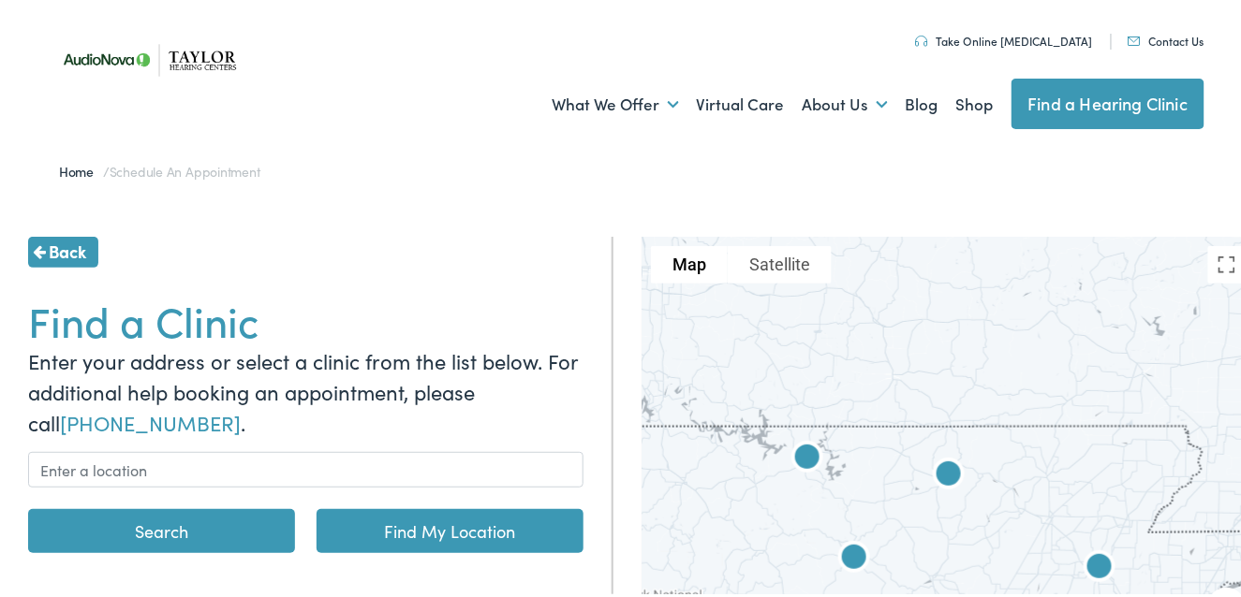
click at [80, 247] on span "Back" at bounding box center [67, 247] width 37 height 25
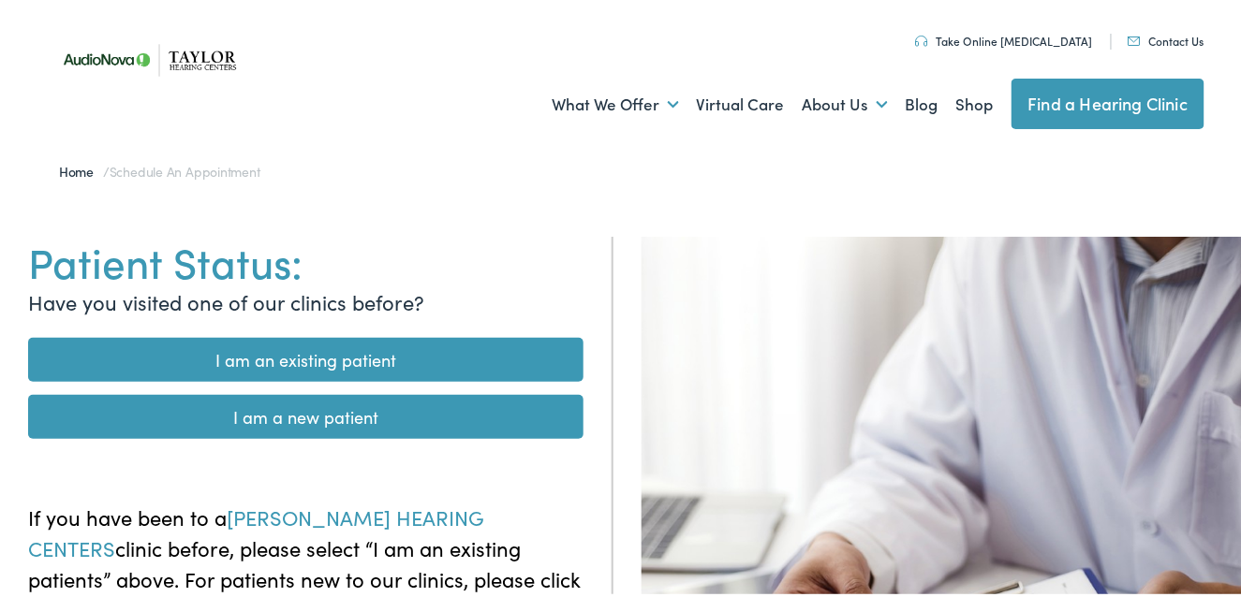
click at [289, 354] on link "I am an existing patient" at bounding box center [305, 356] width 555 height 44
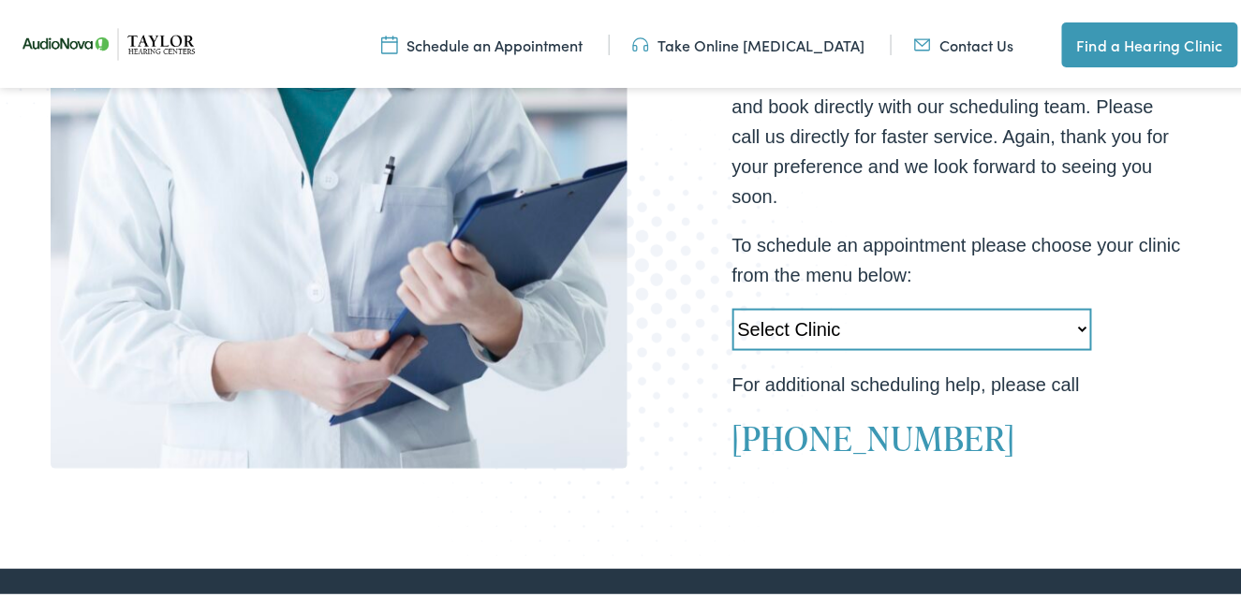
scroll to position [562, 0]
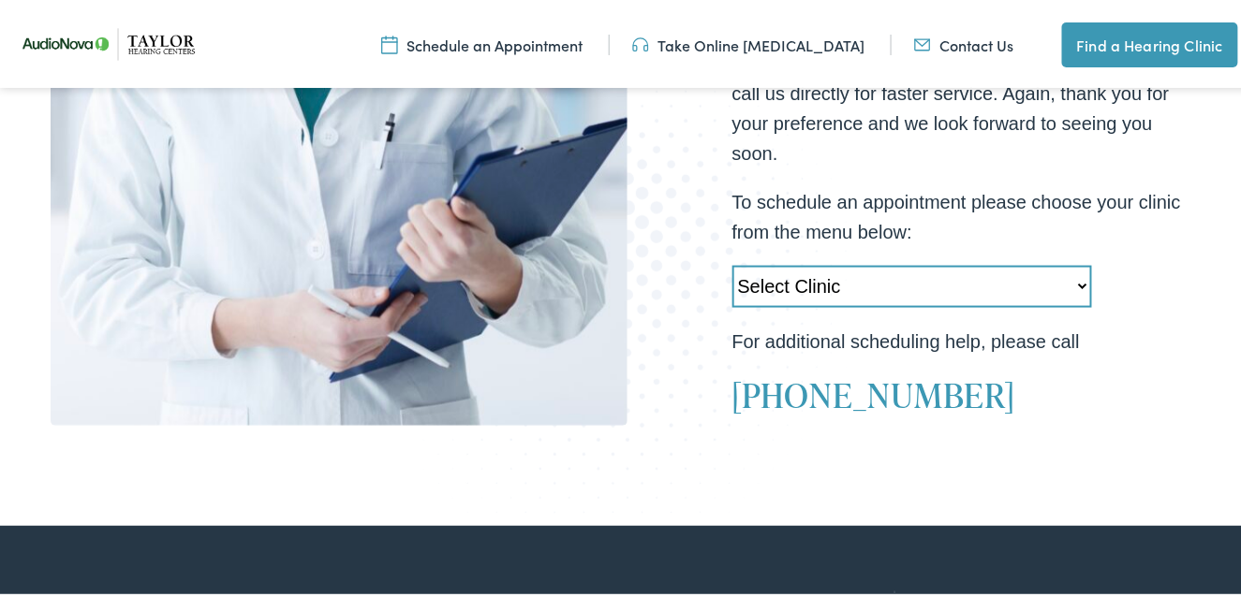
click at [1075, 281] on select "Select Clinic Little Rock-AR-AudioNova 10310 West Markham Heber Springs-AR-Audi…" at bounding box center [912, 283] width 360 height 42
select select "https://taylorhearing.alpacaaudiology.com/locations/mountain-home-ar/"
click at [732, 262] on select "Select Clinic Little Rock-AR-AudioNova 10310 West Markham Heber Springs-AR-Audi…" at bounding box center [912, 283] width 360 height 42
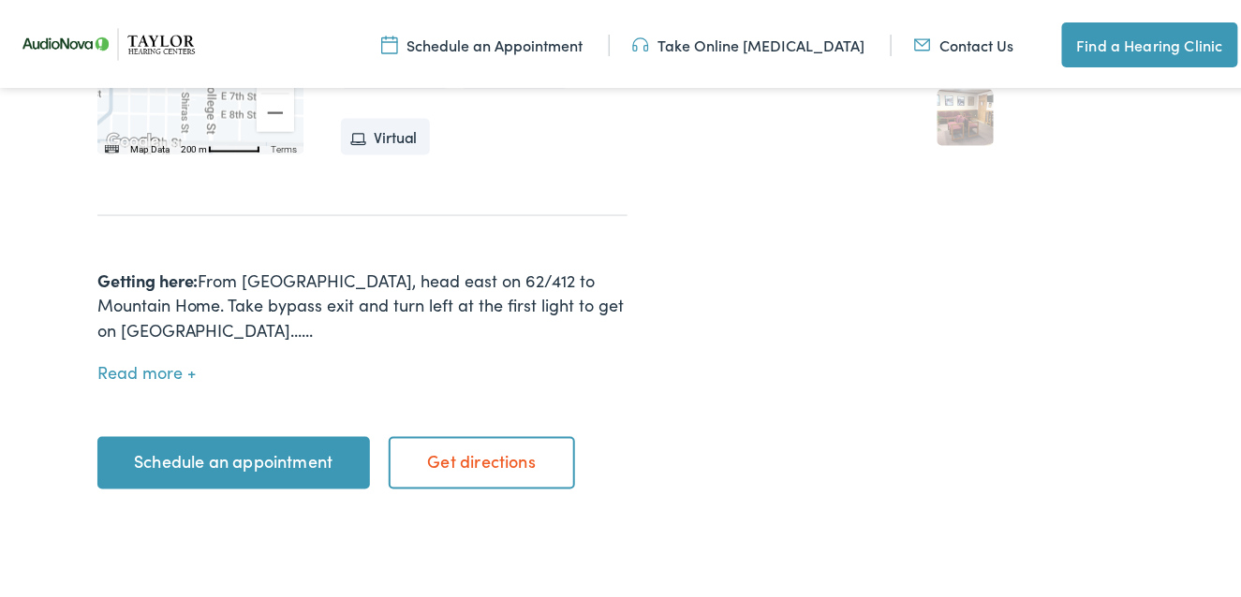
scroll to position [749, 0]
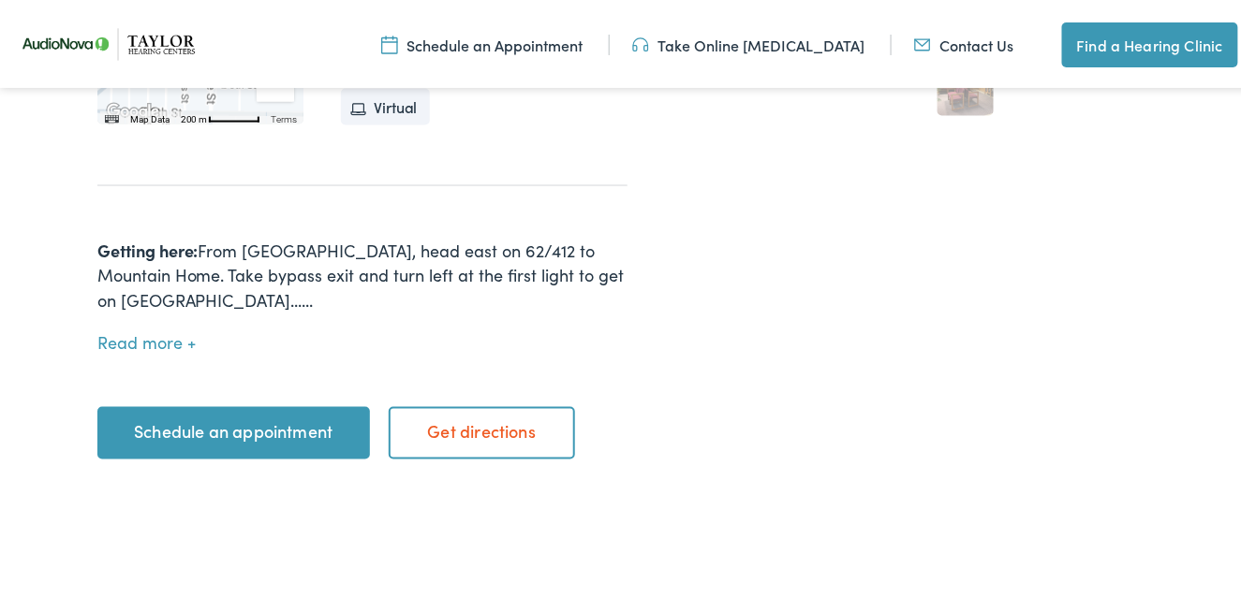
click at [233, 406] on link "Schedule an appointment" at bounding box center [233, 430] width 273 height 52
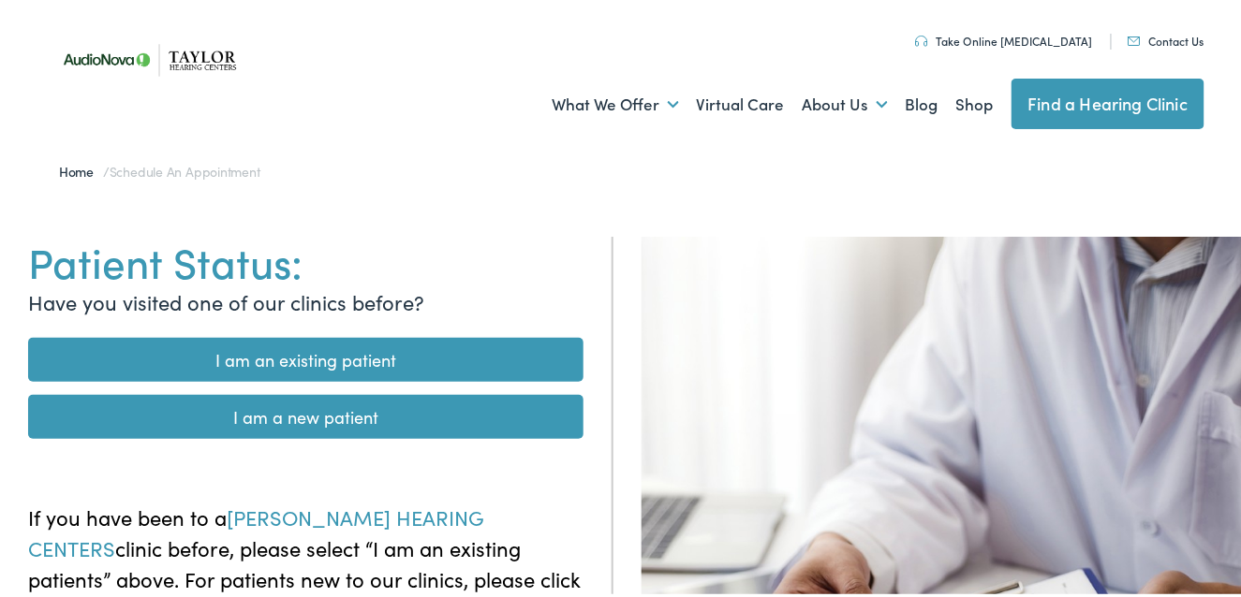
click at [257, 356] on link "I am an existing patient" at bounding box center [305, 356] width 555 height 44
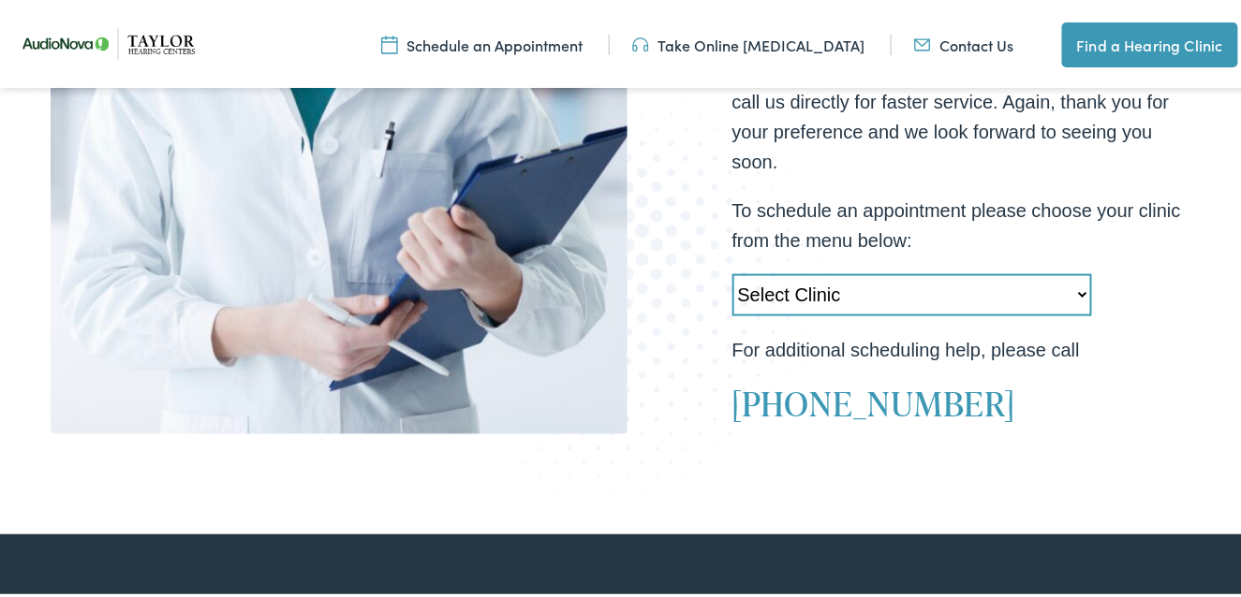
scroll to position [468, 0]
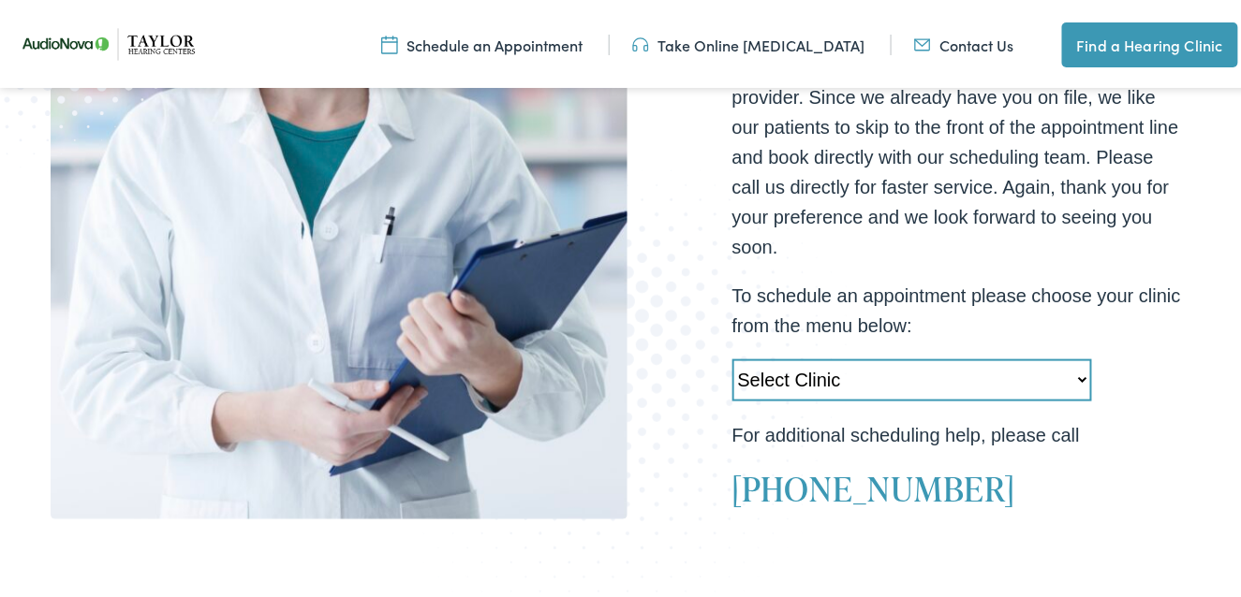
click at [1069, 377] on select "Select Clinic Little Rock-AR-AudioNova 10310 West Markham Heber Springs-AR-Audi…" at bounding box center [912, 377] width 360 height 42
select select "https://taylorhearing.alpacaaudiology.com/locations/mountain-home-ar/"
click at [732, 356] on select "Select Clinic Little Rock-AR-AudioNova 10310 West Markham Heber Springs-AR-Audi…" at bounding box center [912, 377] width 360 height 42
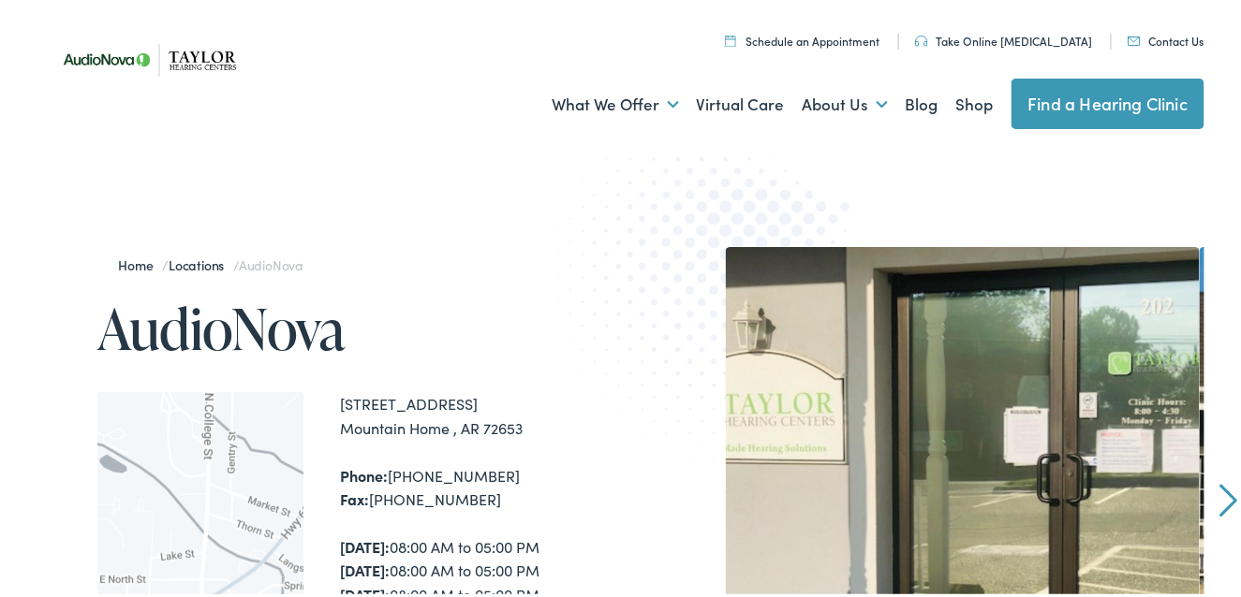
click at [819, 37] on link "Schedule an Appointment" at bounding box center [802, 37] width 155 height 16
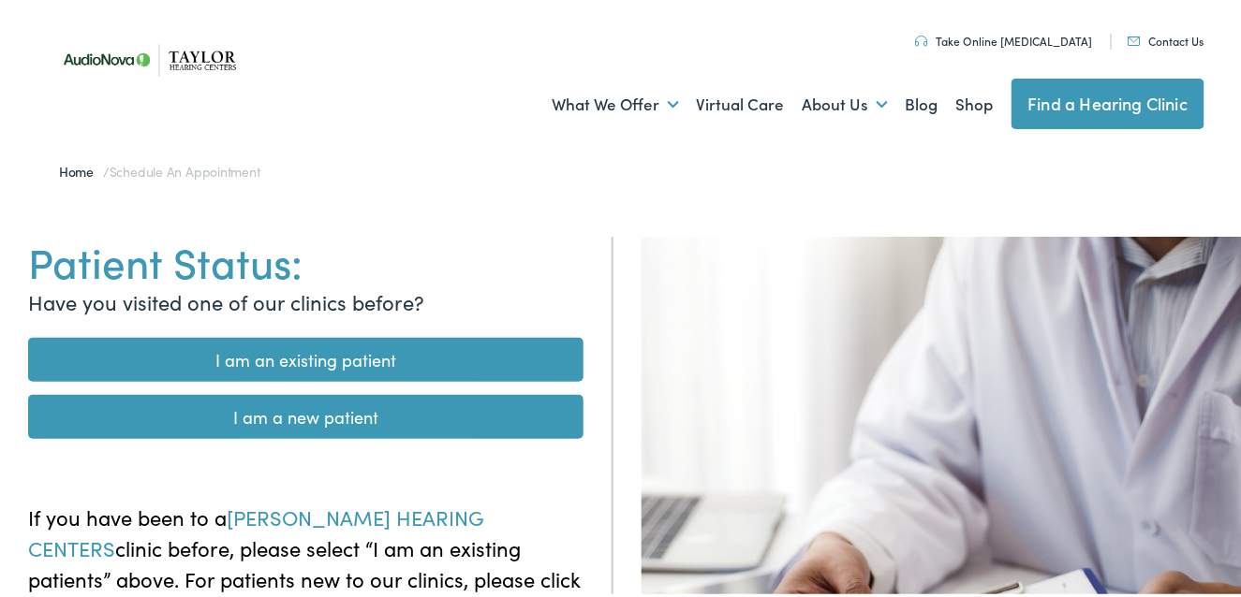
click at [175, 351] on link "I am an existing patient" at bounding box center [305, 356] width 555 height 44
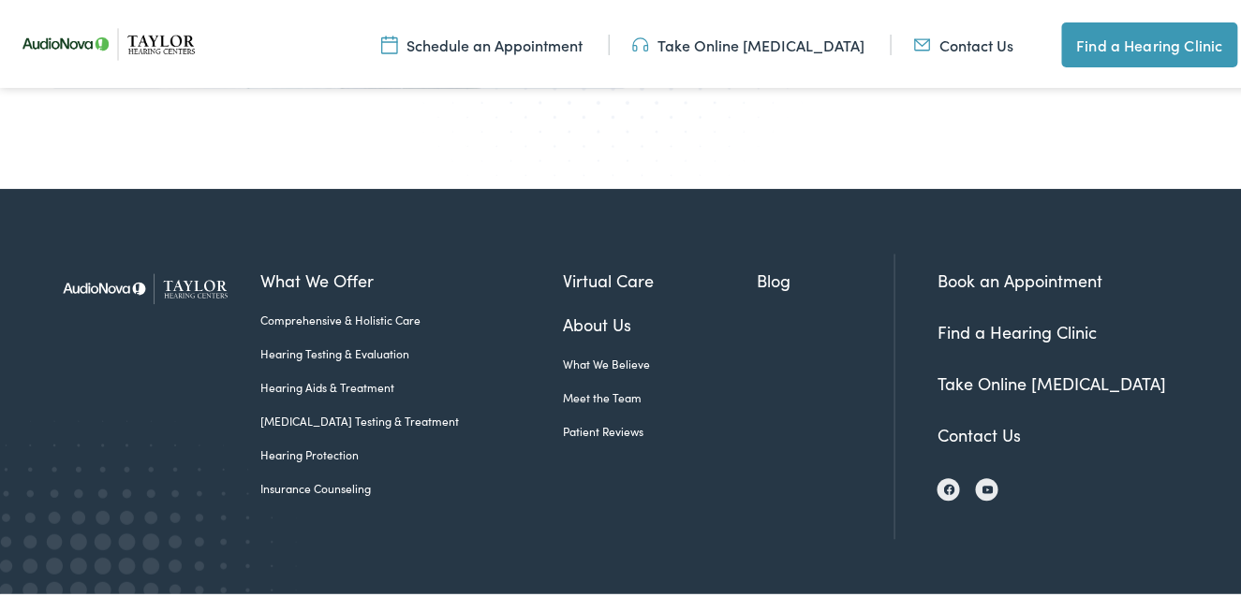
scroll to position [945, 0]
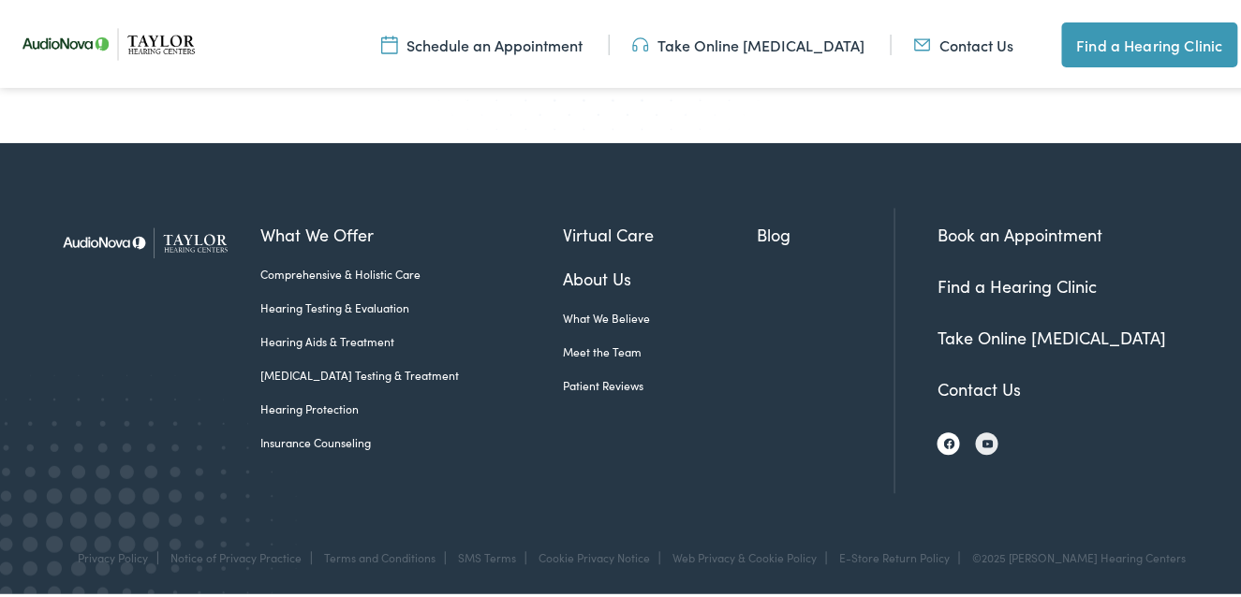
click at [944, 441] on img at bounding box center [949, 440] width 11 height 11
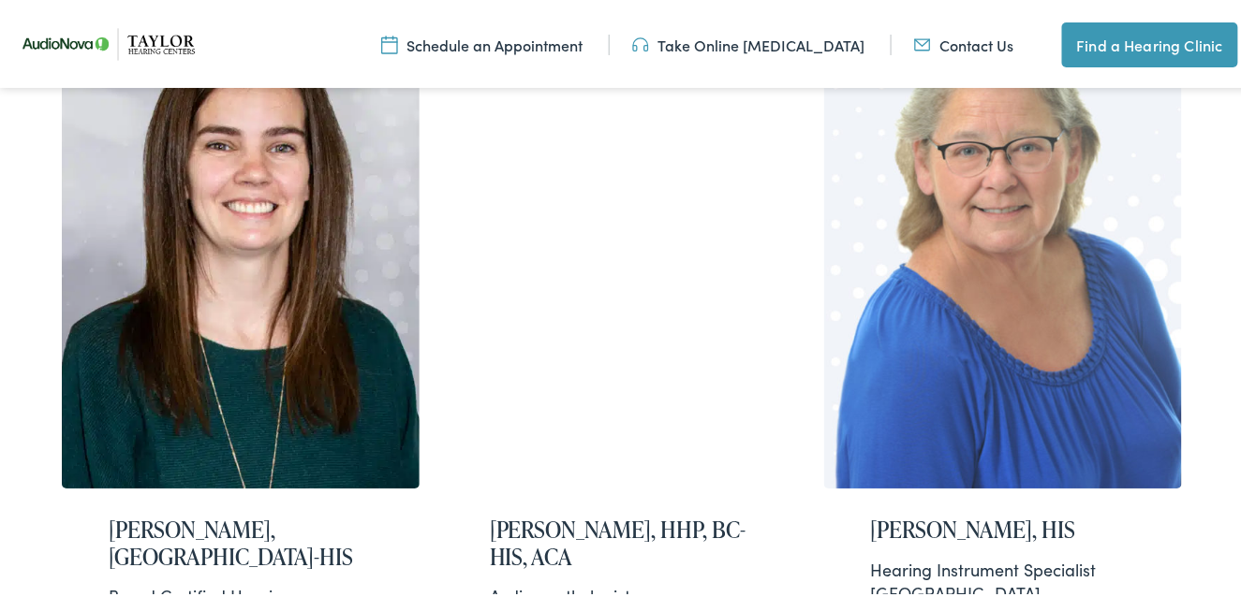
scroll to position [3746, 0]
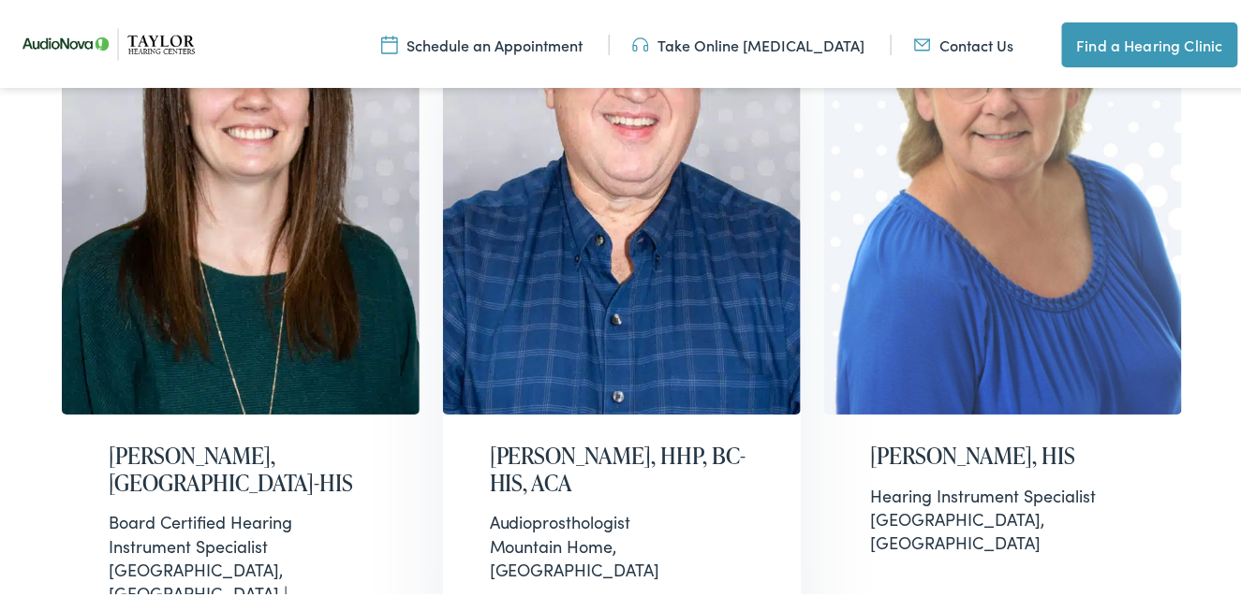
click at [600, 439] on h2 "Randy Fore, HHP, BC-HIS, ACA" at bounding box center [622, 466] width 264 height 54
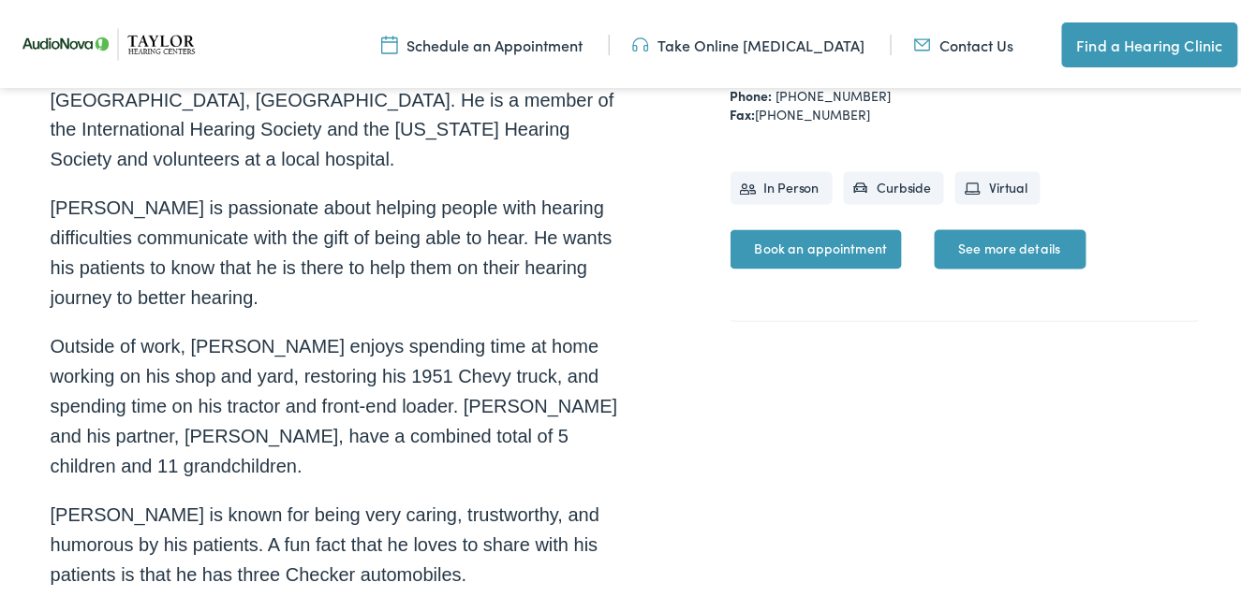
scroll to position [749, 0]
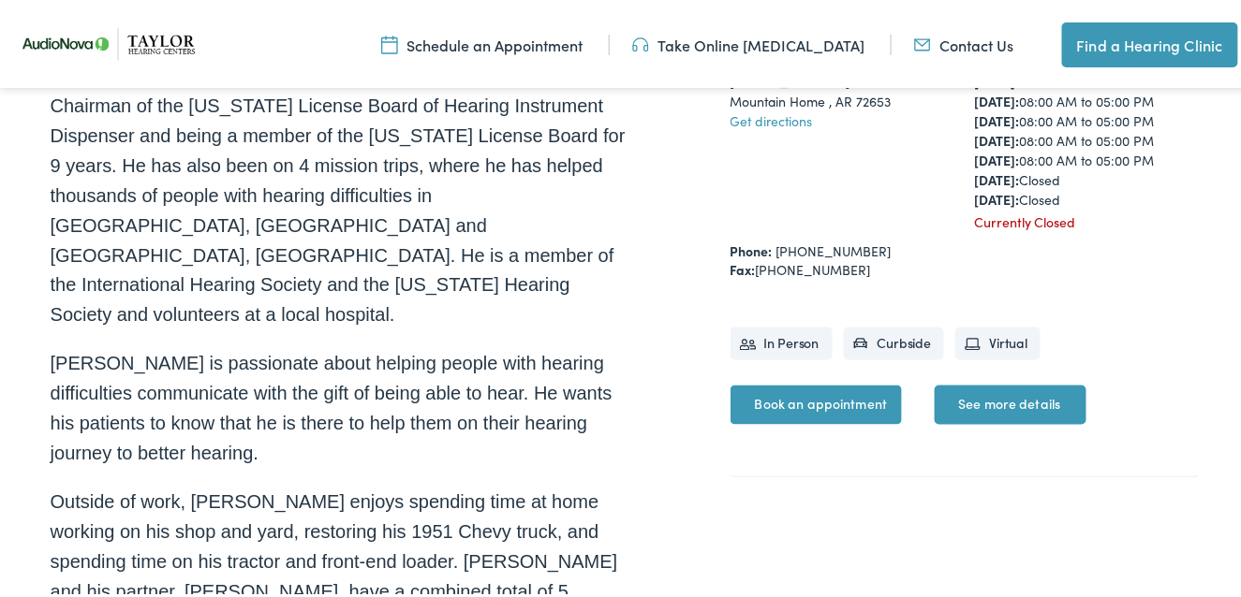
click at [853, 391] on link "Book an appointment" at bounding box center [816, 401] width 172 height 39
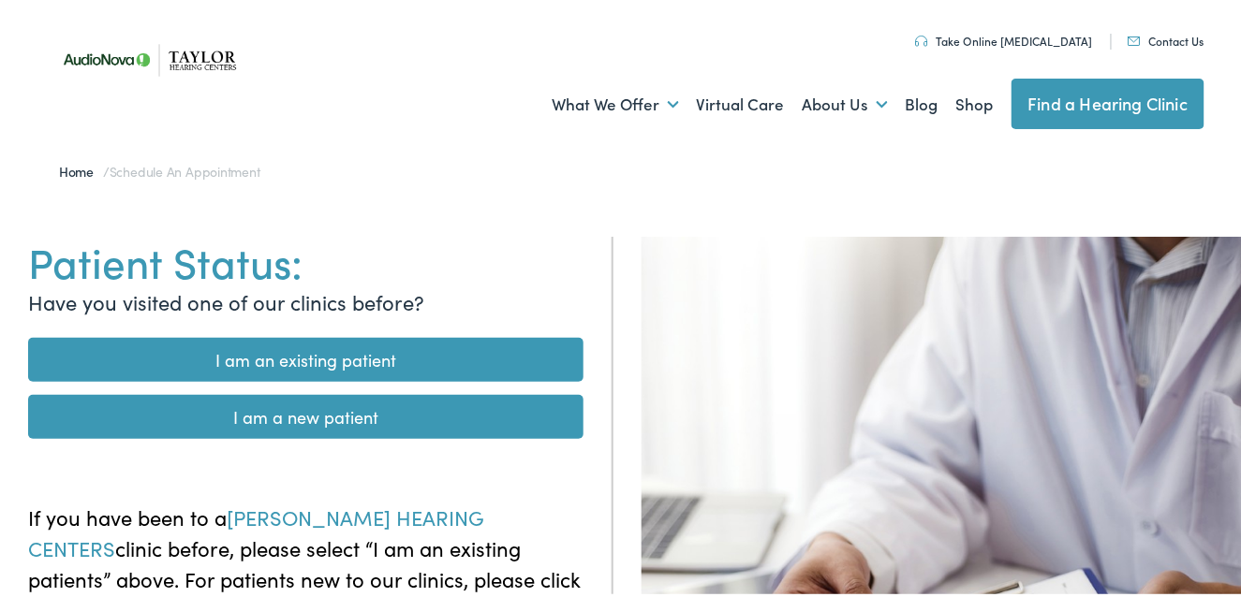
click at [373, 413] on link "I am a new patient" at bounding box center [305, 413] width 555 height 44
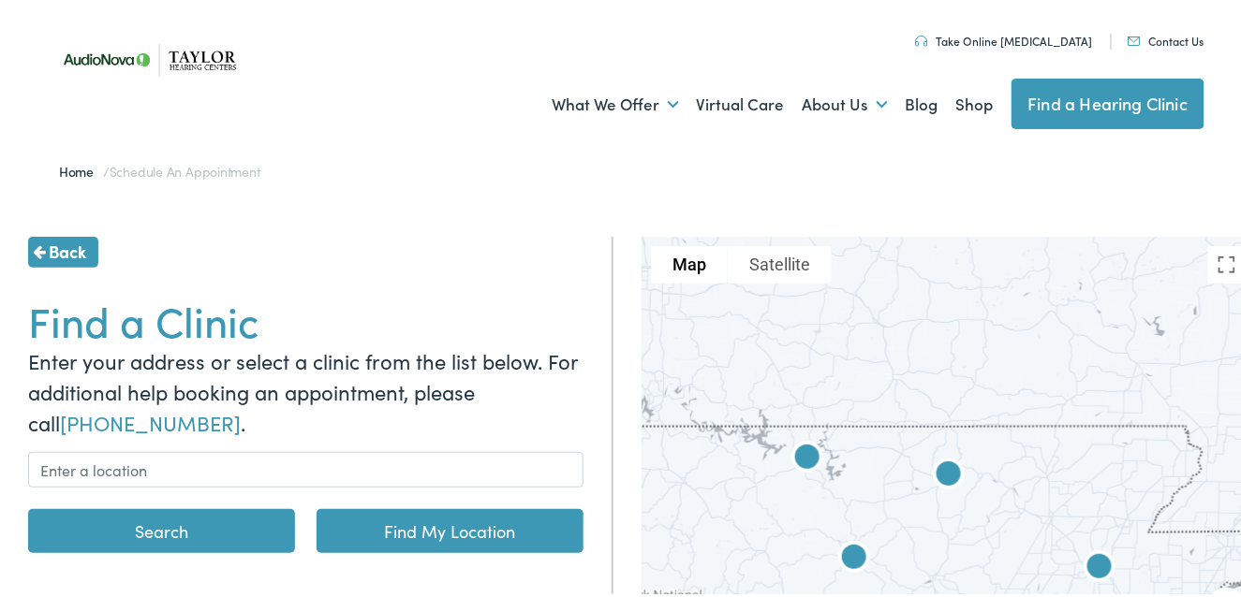
click at [451, 532] on link "Find My Location" at bounding box center [450, 528] width 267 height 44
type input "Mountain Home, [US_STATE]"
click at [451, 532] on link "Find My Location" at bounding box center [450, 528] width 267 height 44
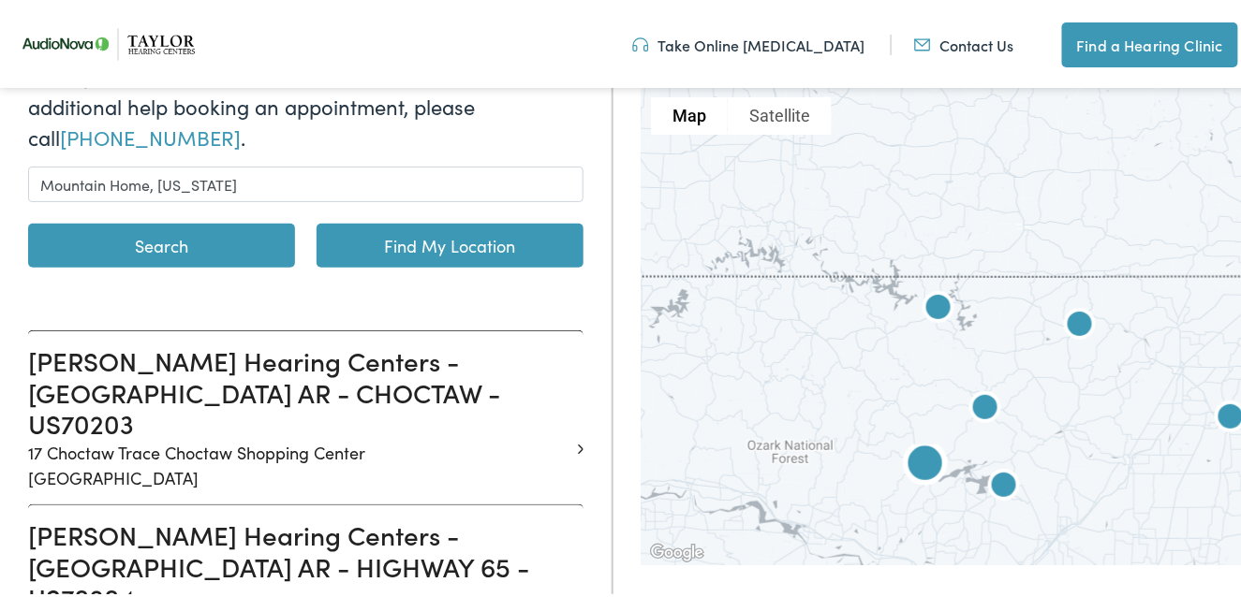
scroll to position [281, 0]
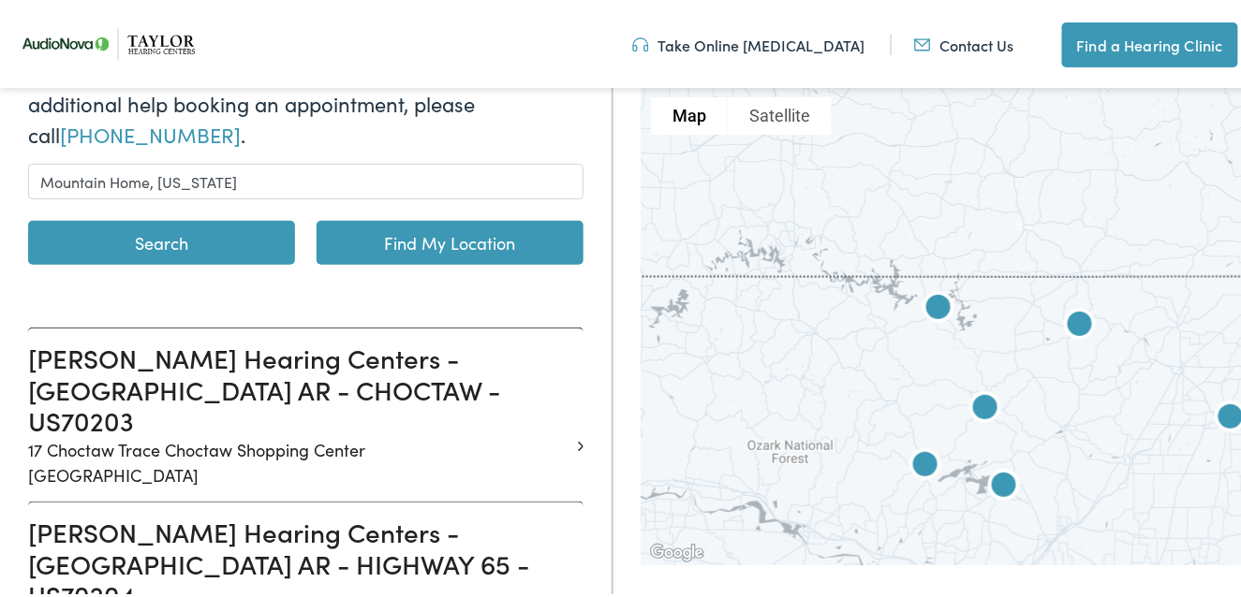
click at [915, 462] on img at bounding box center [925, 464] width 60 height 60
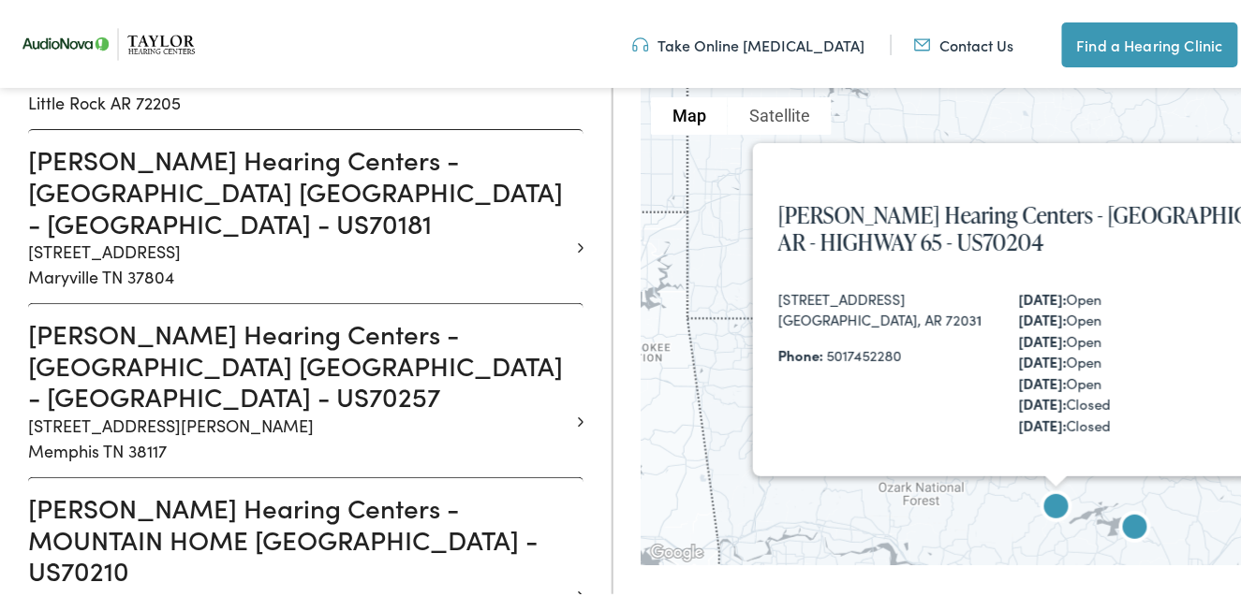
scroll to position [1122, 0]
